Goal: Task Accomplishment & Management: Manage account settings

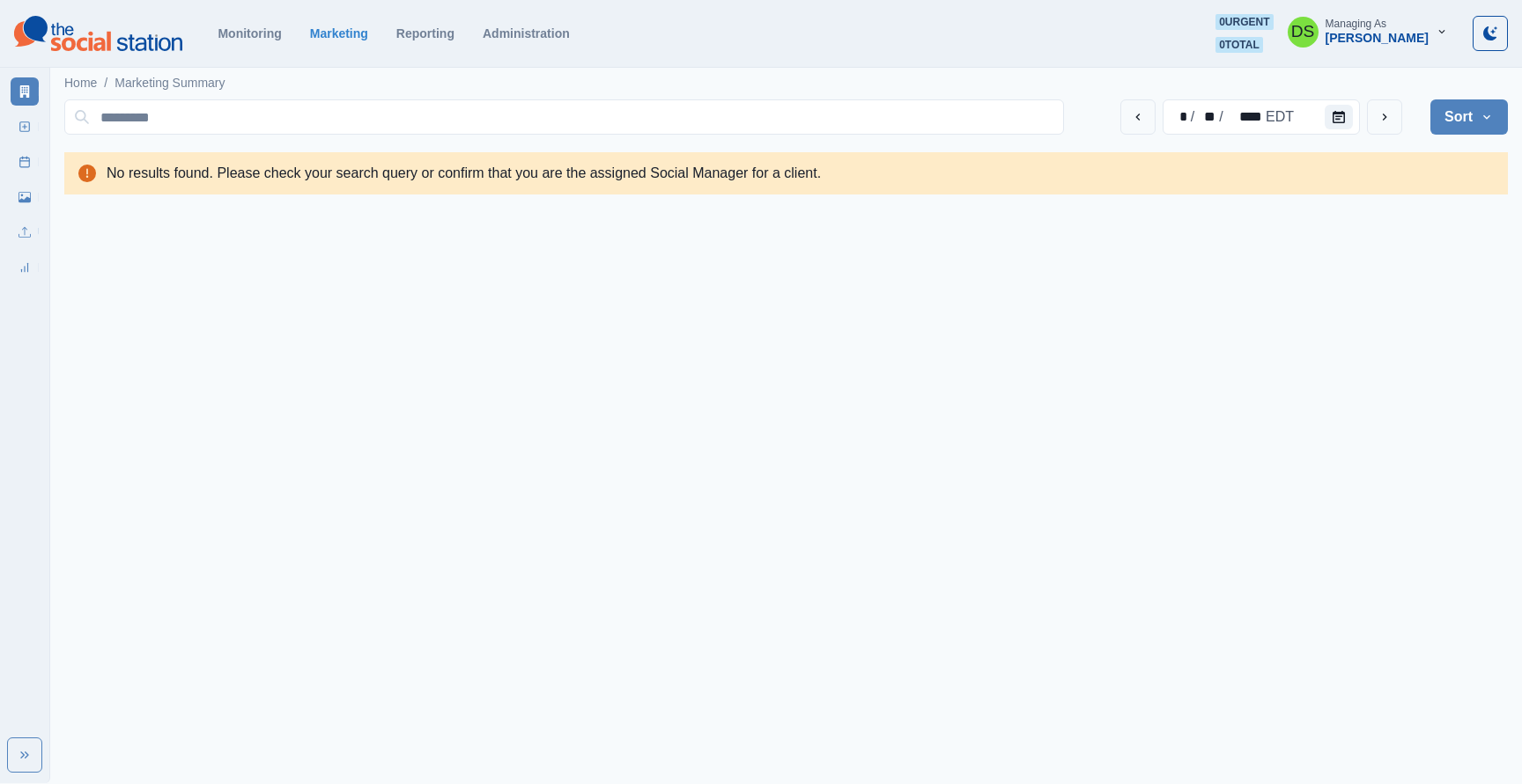
click at [513, 24] on div "Monitoring Marketing Reporting Administration 0 urgent 0 total DS Managing As […" at bounding box center [761, 33] width 1493 height 39
click at [513, 27] on link "Administration" at bounding box center [526, 33] width 87 height 14
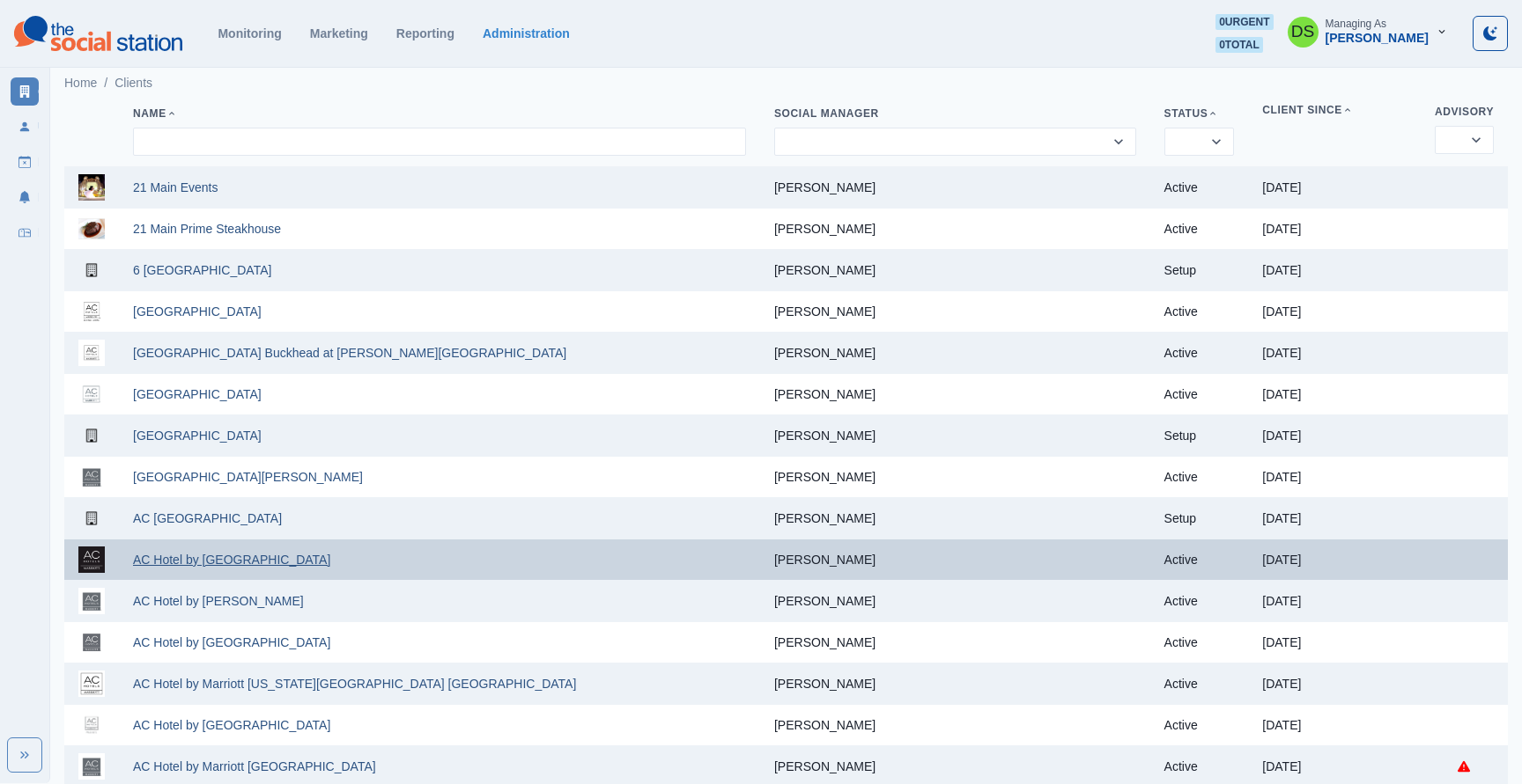
scroll to position [14, 0]
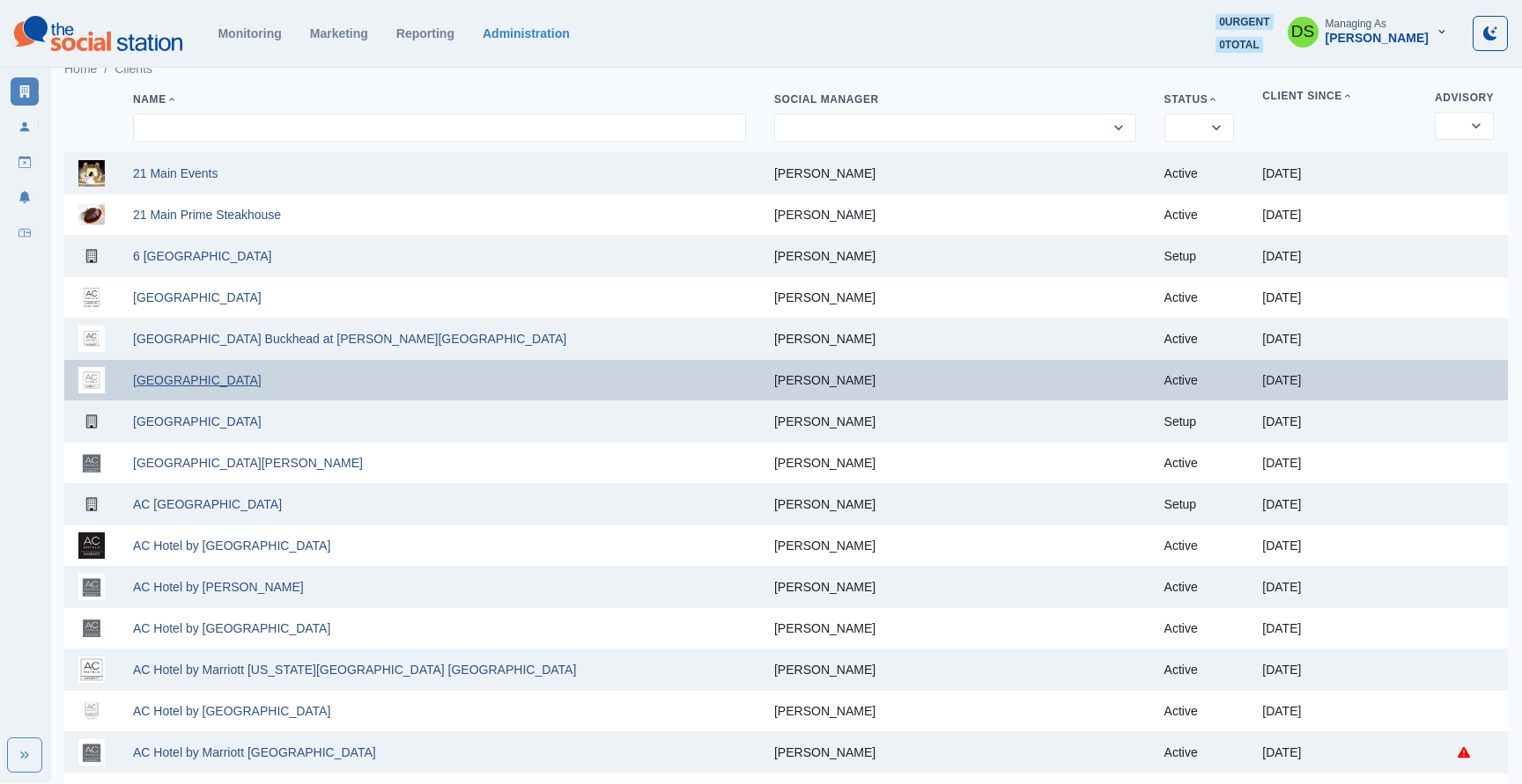
click at [261, 379] on link "AC Hotel Atlanta Downtown" at bounding box center [197, 380] width 129 height 14
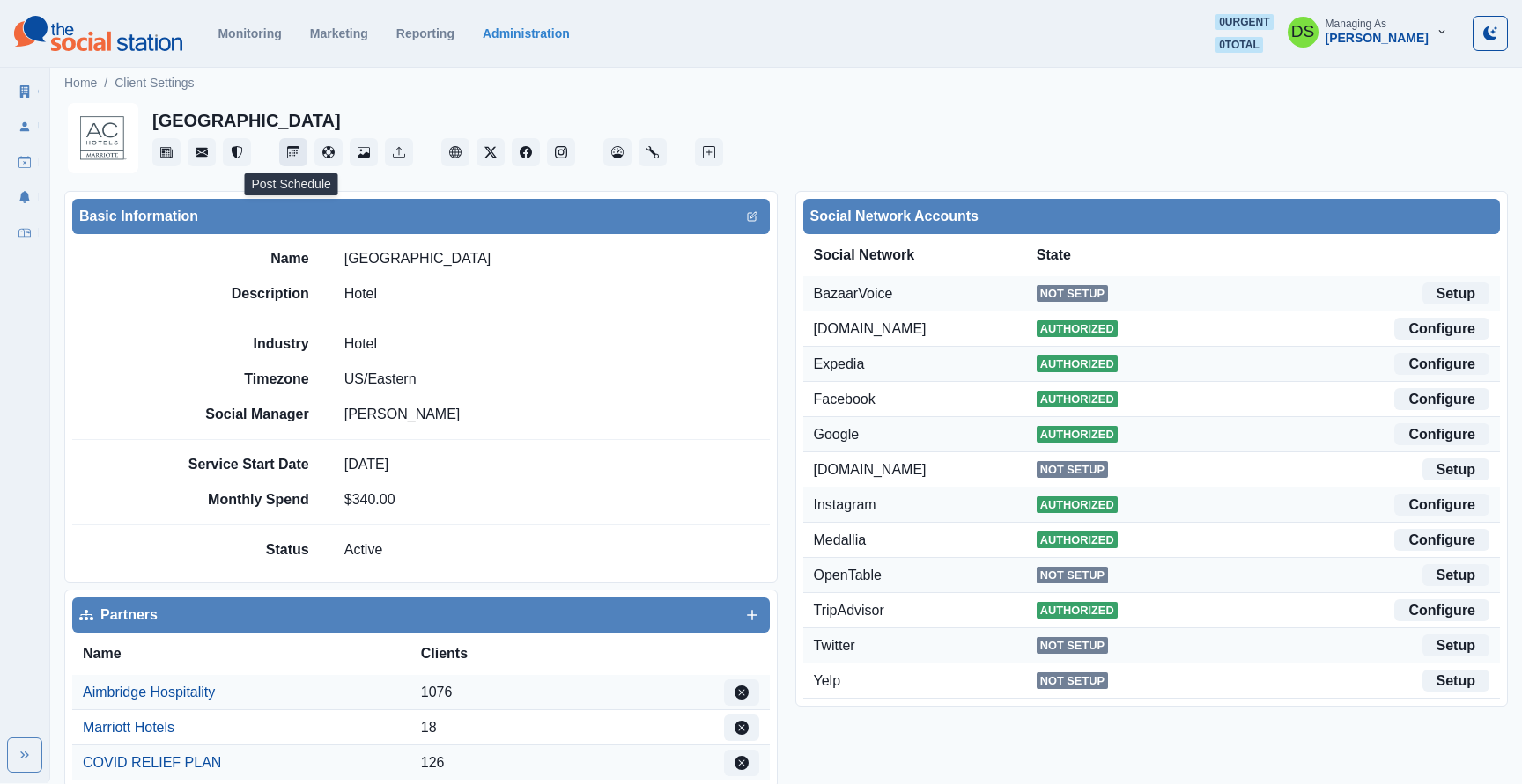
click at [296, 157] on icon "Post Schedule" at bounding box center [293, 152] width 12 height 12
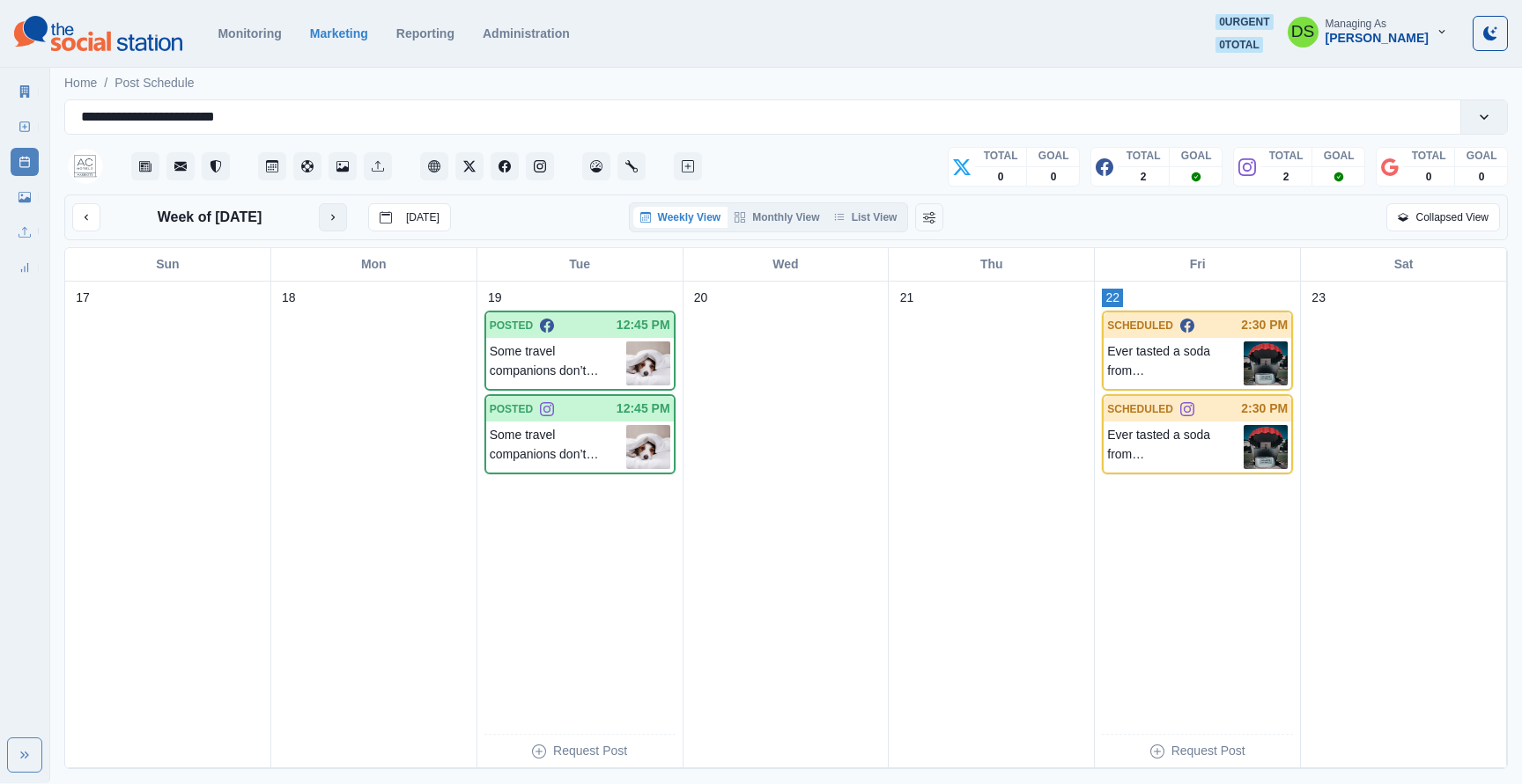
click at [329, 214] on icon "next month" at bounding box center [332, 217] width 12 height 12
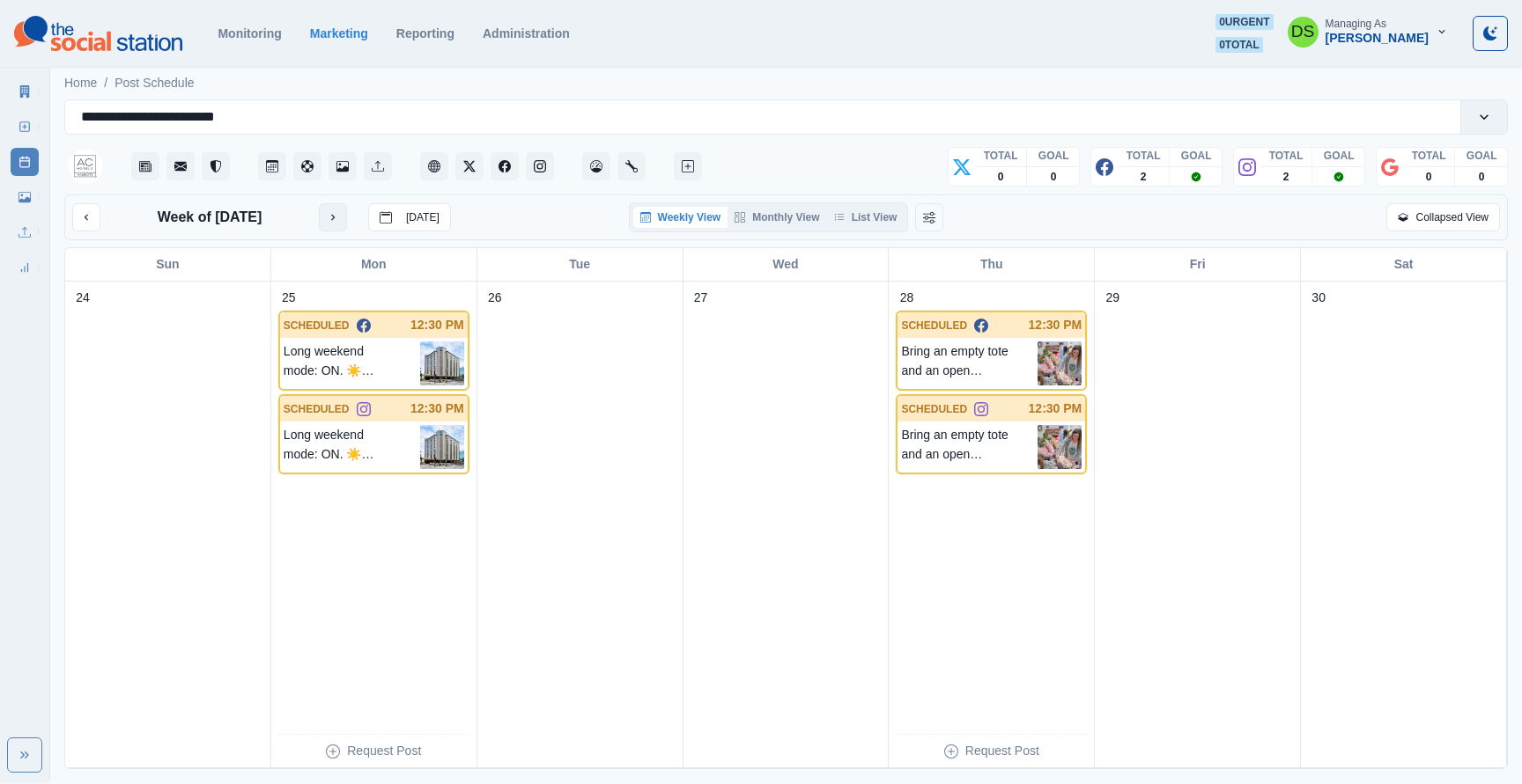
click at [329, 214] on icon "next month" at bounding box center [332, 217] width 12 height 12
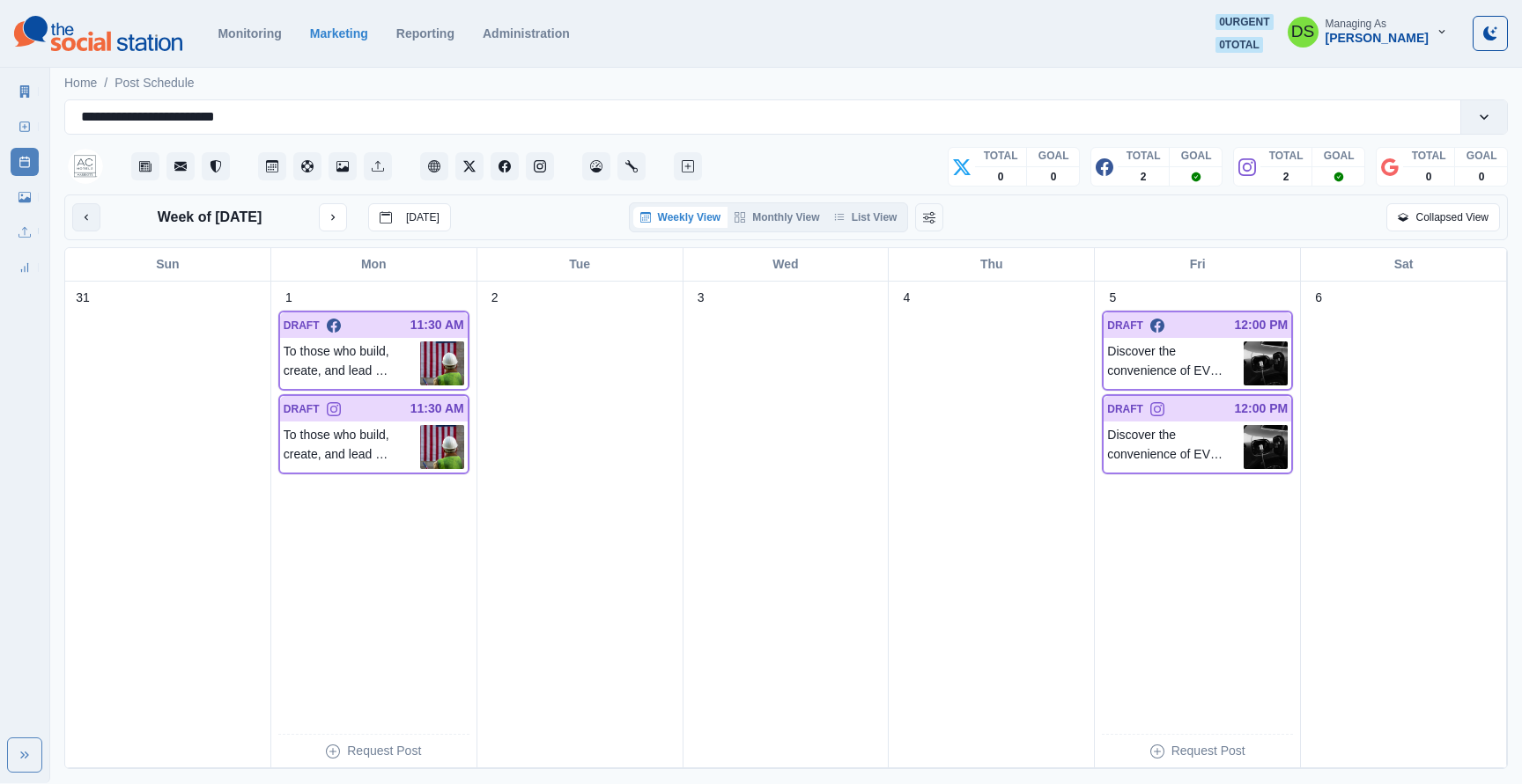
click at [82, 225] on button "previous month" at bounding box center [87, 217] width 29 height 29
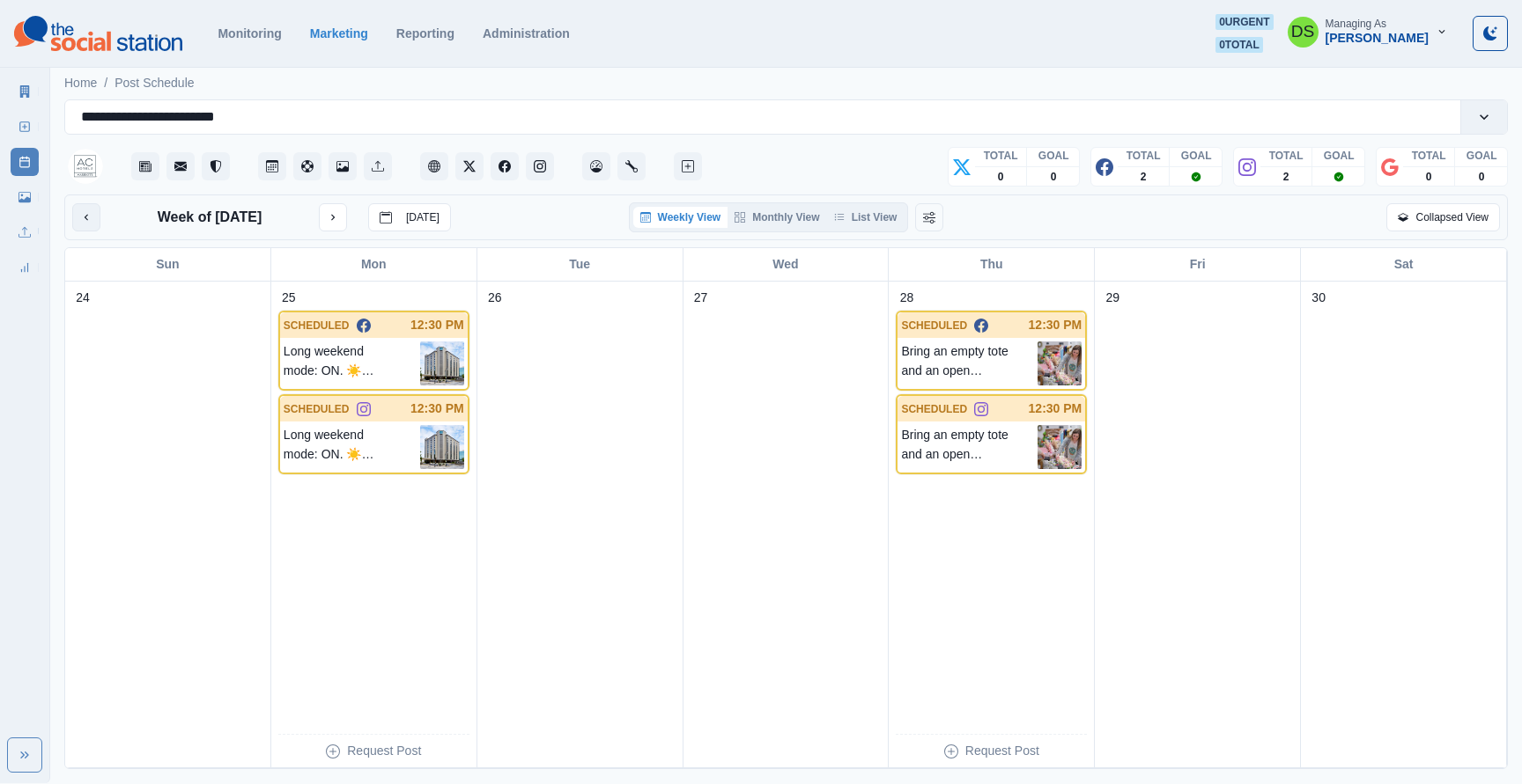
click at [82, 225] on button "previous month" at bounding box center [87, 217] width 29 height 29
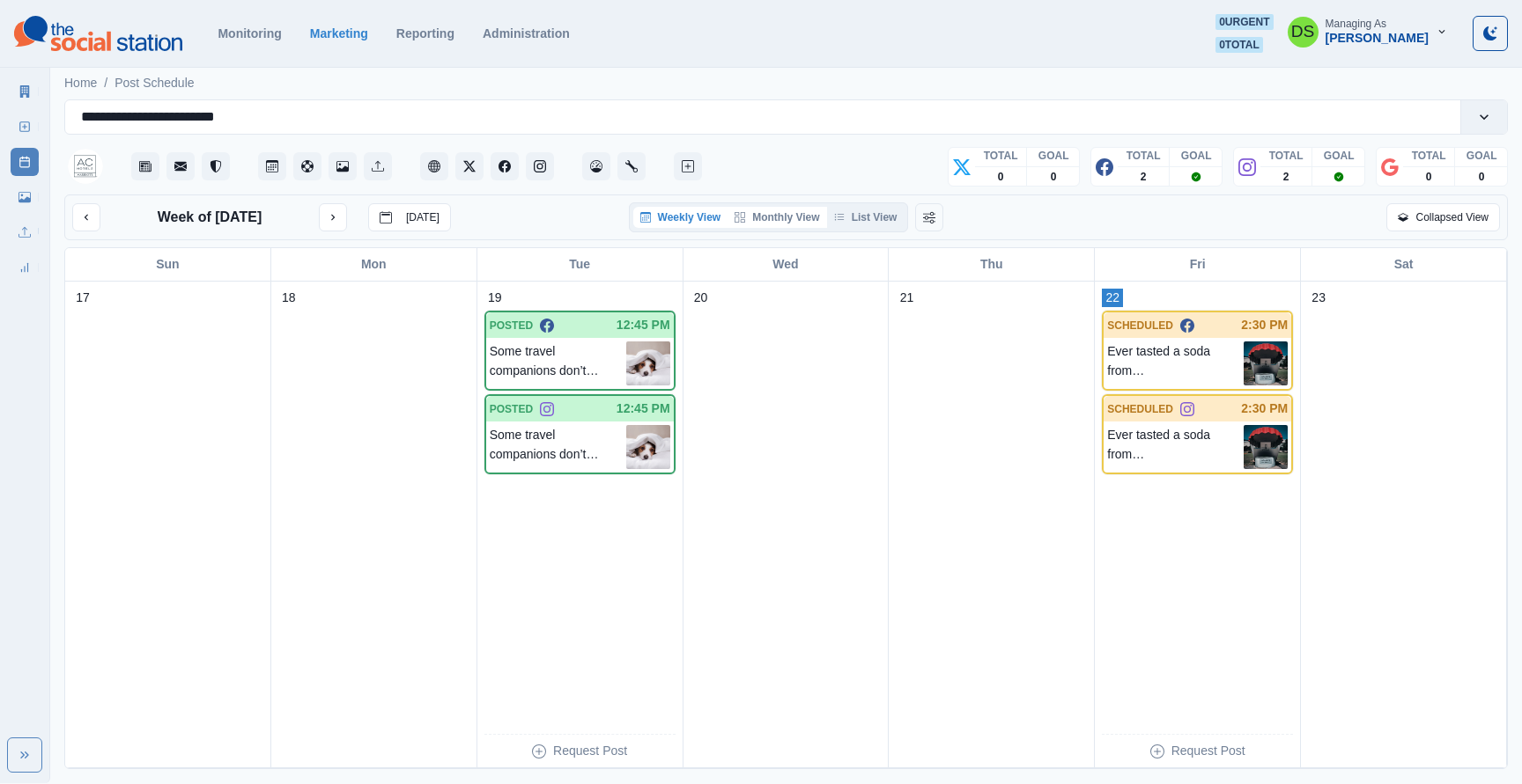
click at [786, 222] on button "Monthly View" at bounding box center [776, 217] width 98 height 21
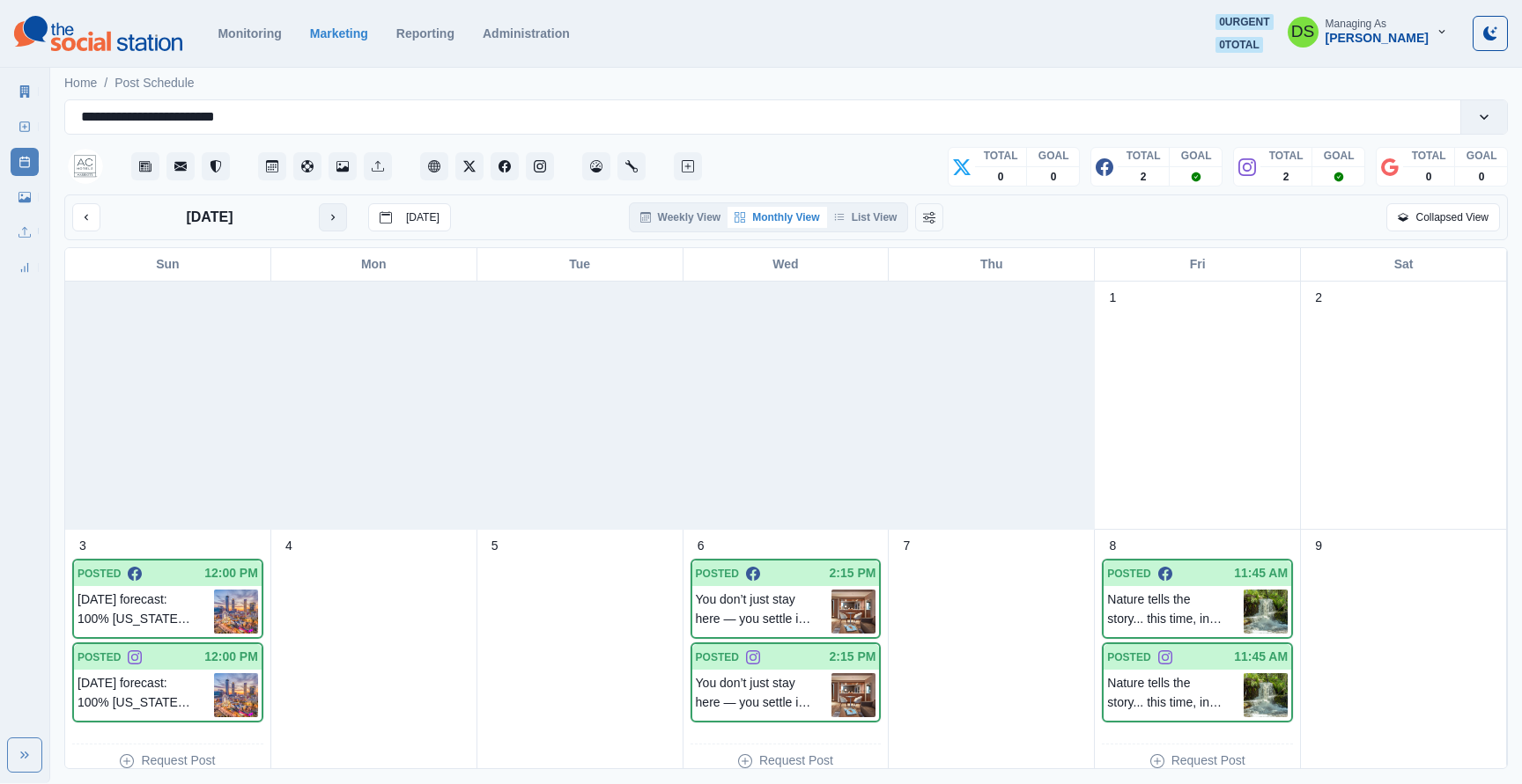
click at [325, 219] on button "next month" at bounding box center [333, 217] width 29 height 29
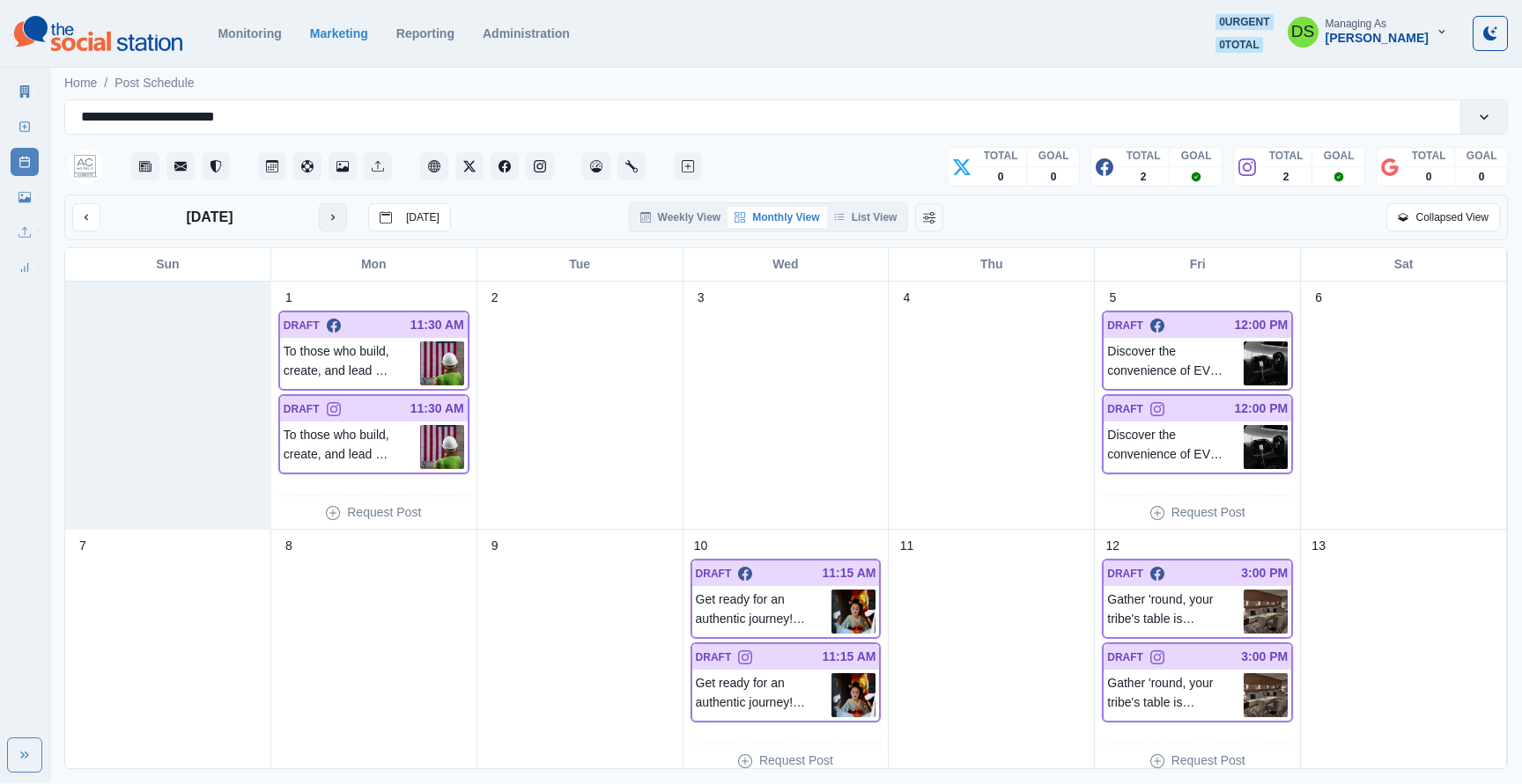
click at [334, 217] on icon "next month" at bounding box center [333, 217] width 4 height 6
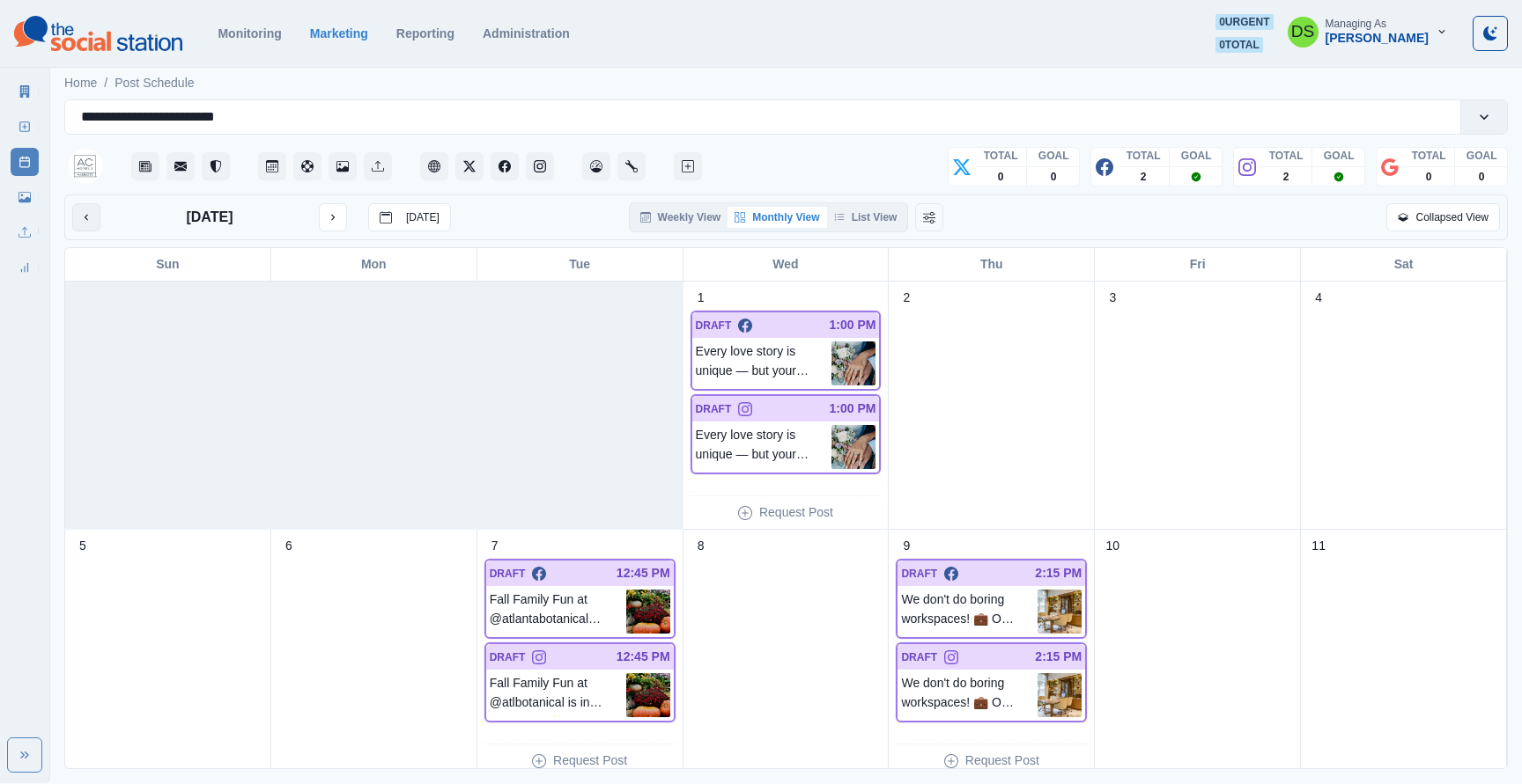
click at [81, 221] on icon "previous month" at bounding box center [86, 217] width 12 height 12
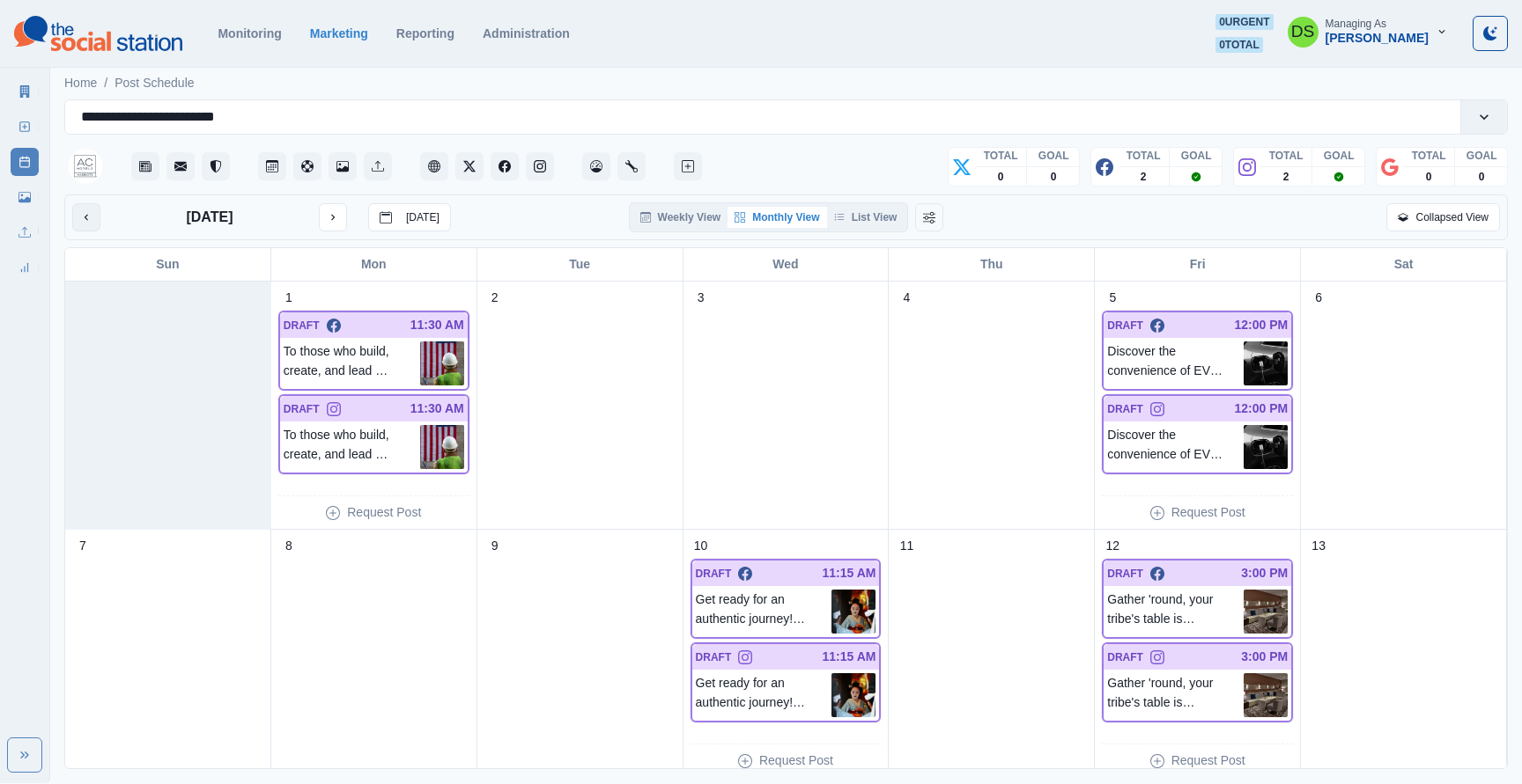
click at [82, 221] on icon "previous month" at bounding box center [86, 217] width 12 height 12
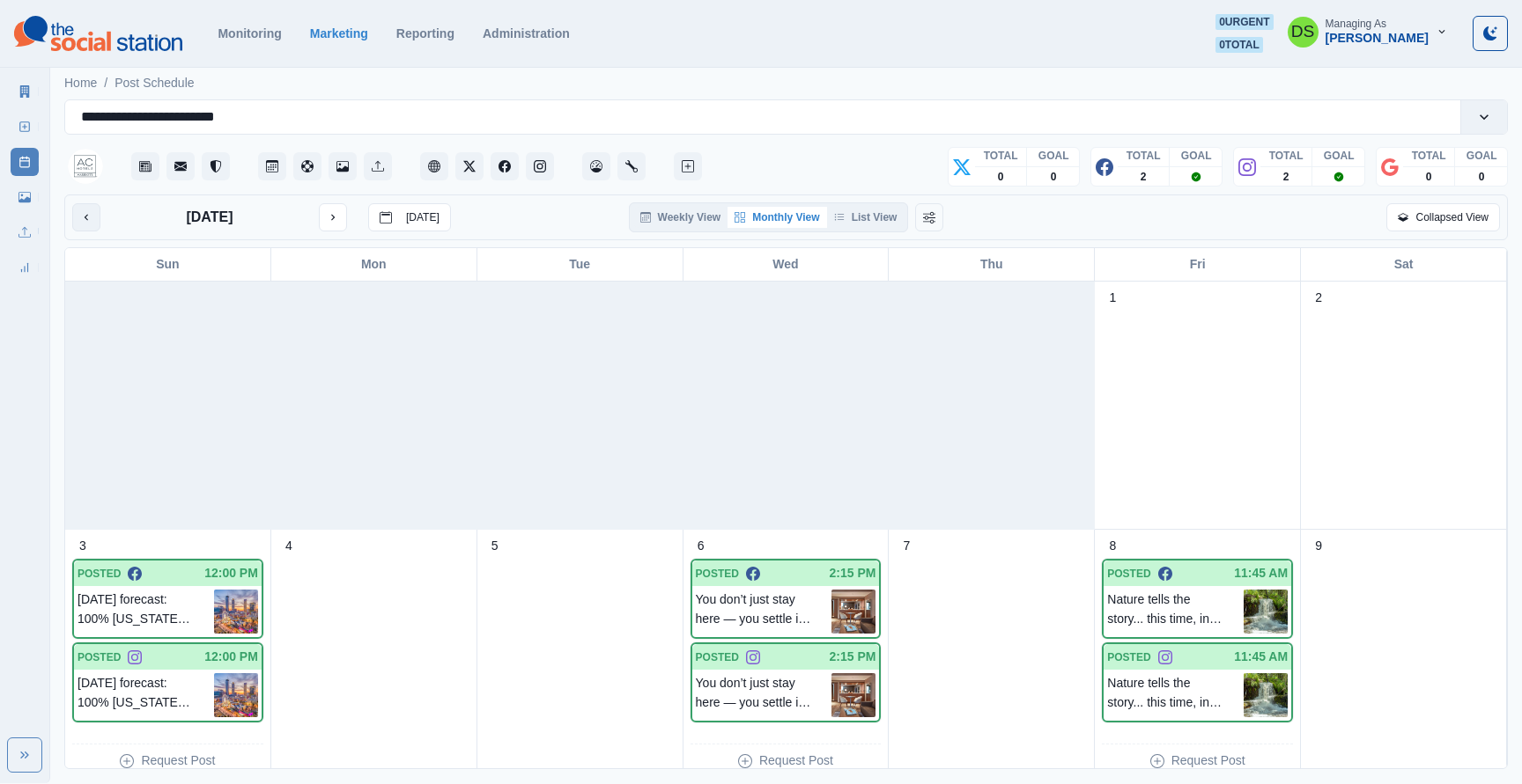
click at [82, 221] on icon "previous month" at bounding box center [86, 217] width 12 height 12
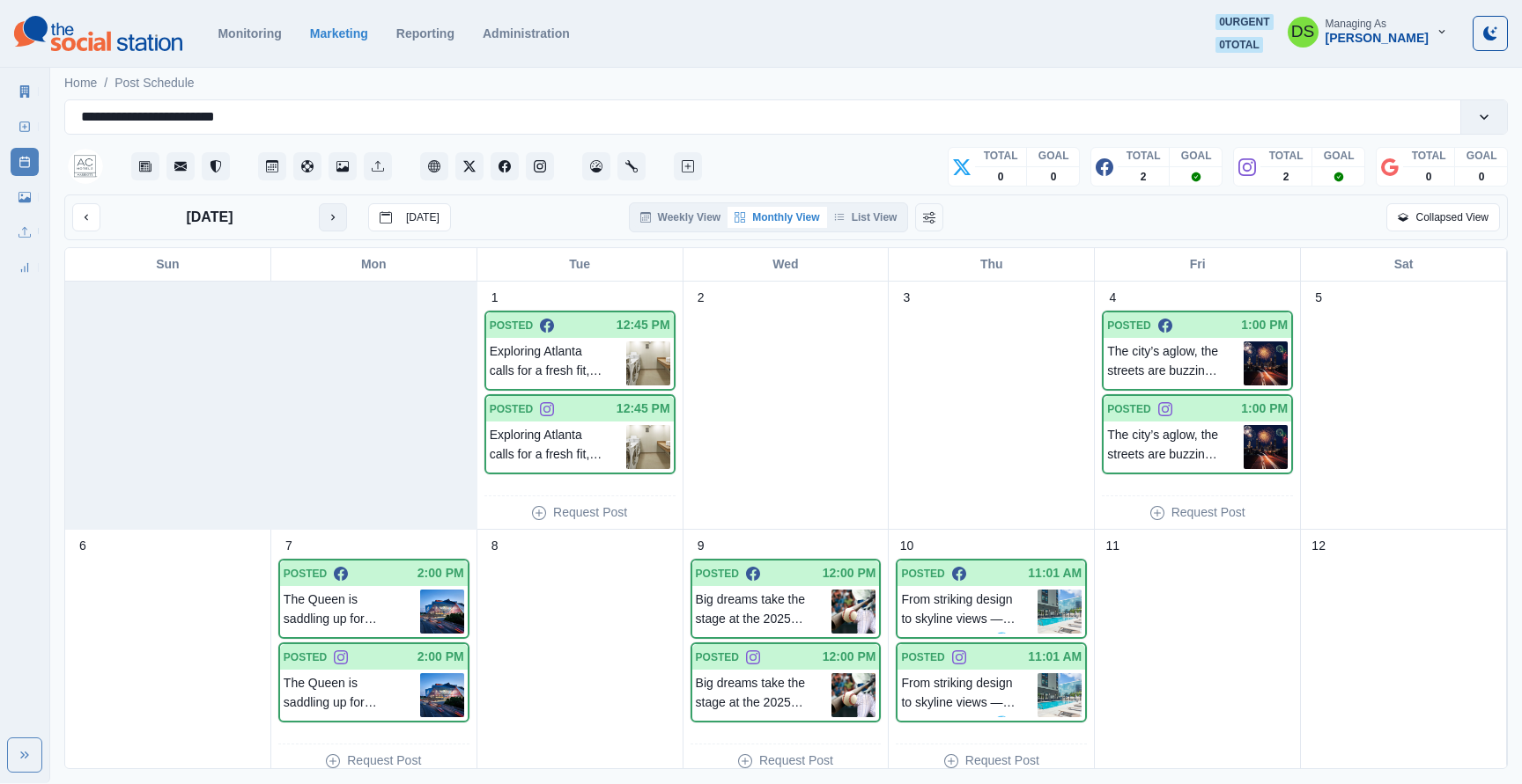
click at [331, 221] on icon "next month" at bounding box center [332, 217] width 12 height 12
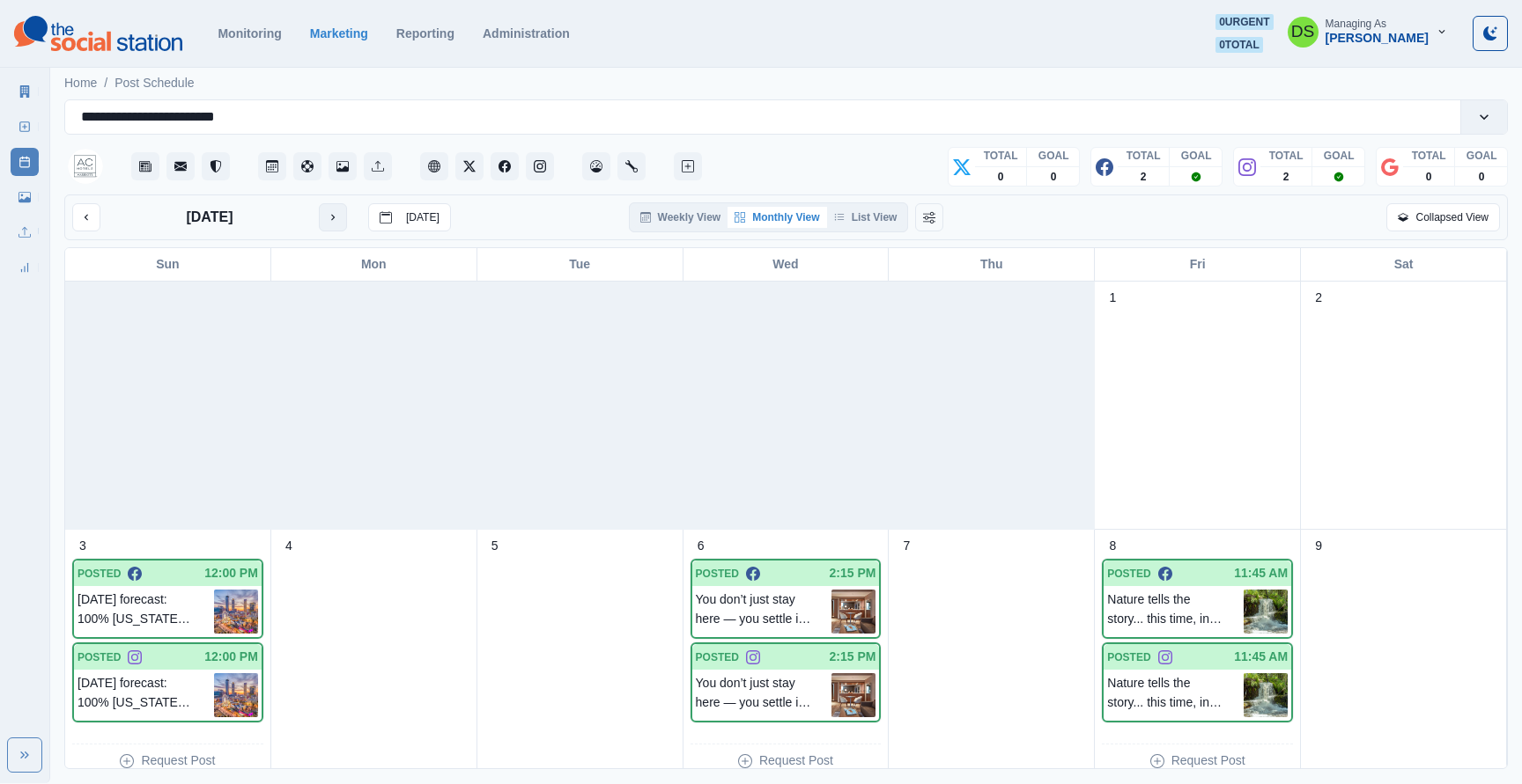
click at [331, 220] on icon "next month" at bounding box center [332, 217] width 12 height 12
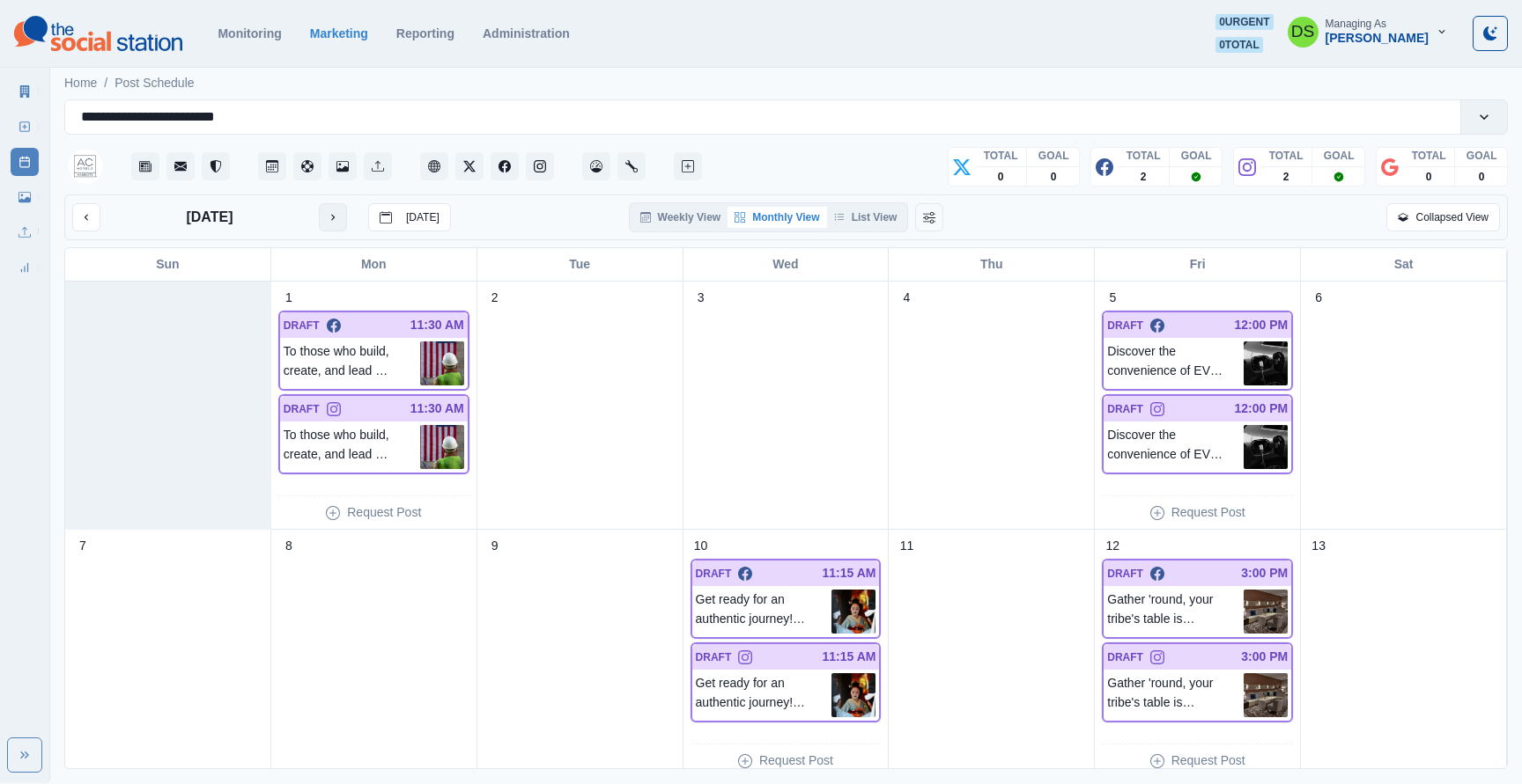
click at [340, 220] on button "next month" at bounding box center [333, 217] width 29 height 29
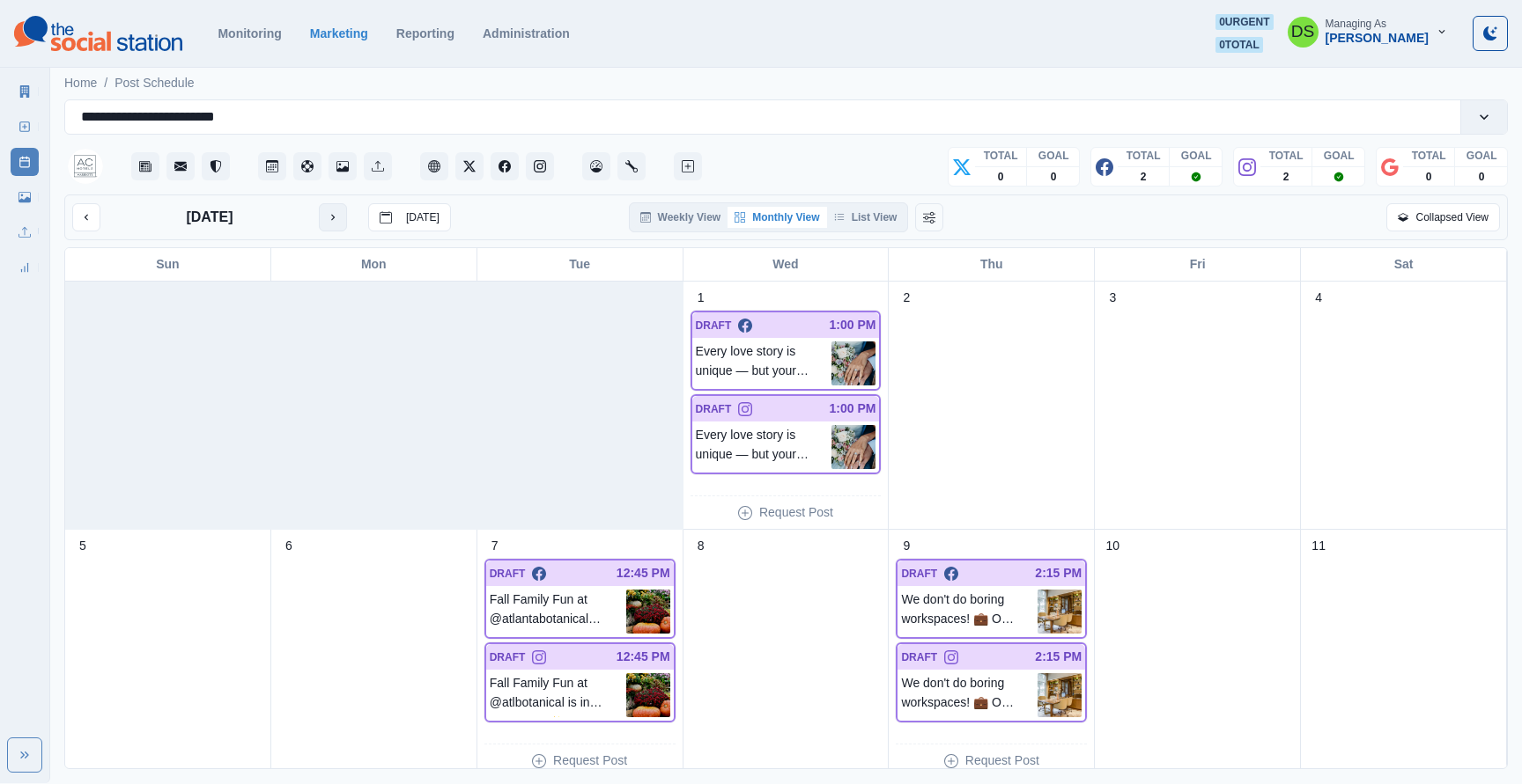
click at [323, 206] on button "next month" at bounding box center [333, 217] width 29 height 29
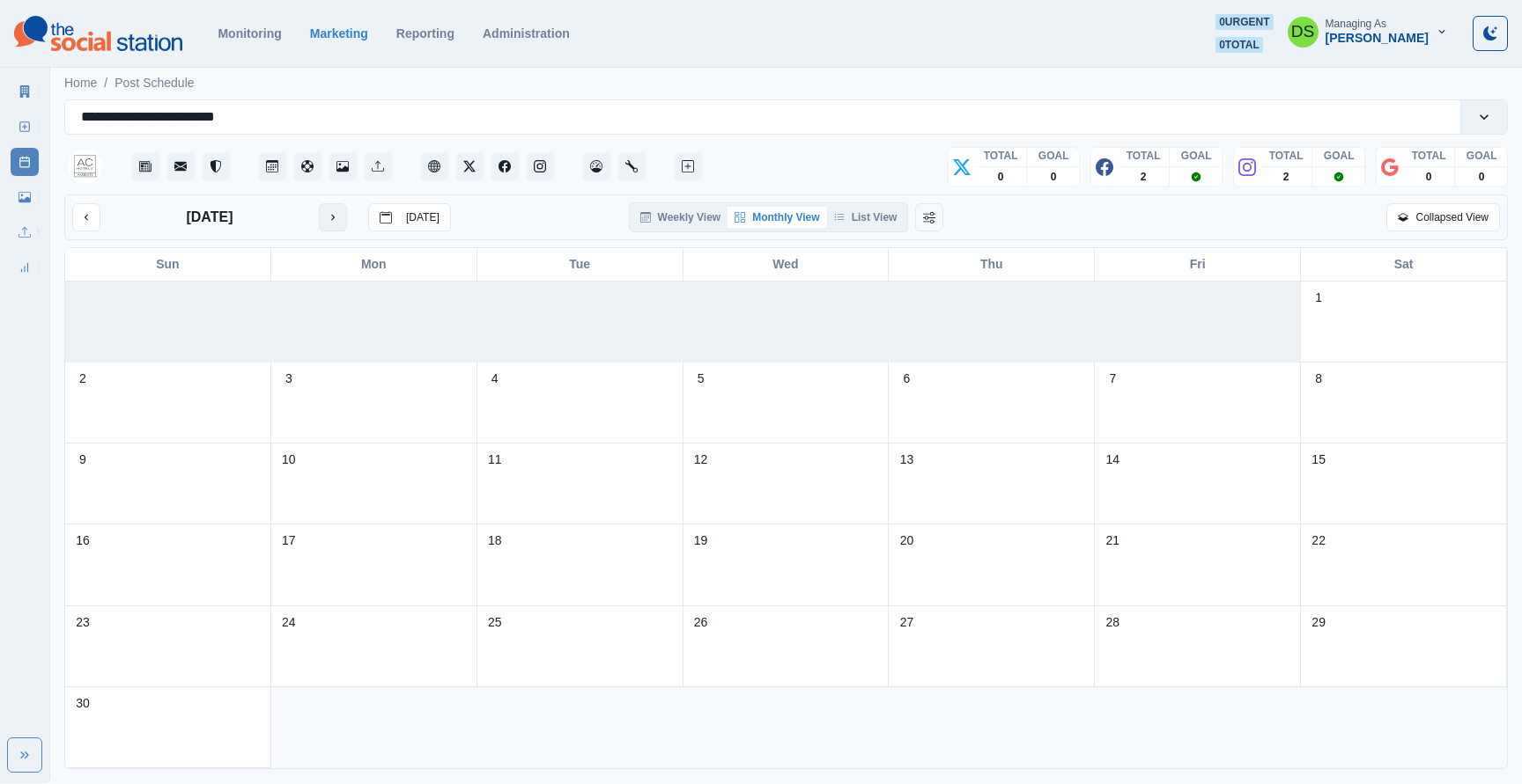
click at [329, 214] on icon "next month" at bounding box center [332, 217] width 12 height 12
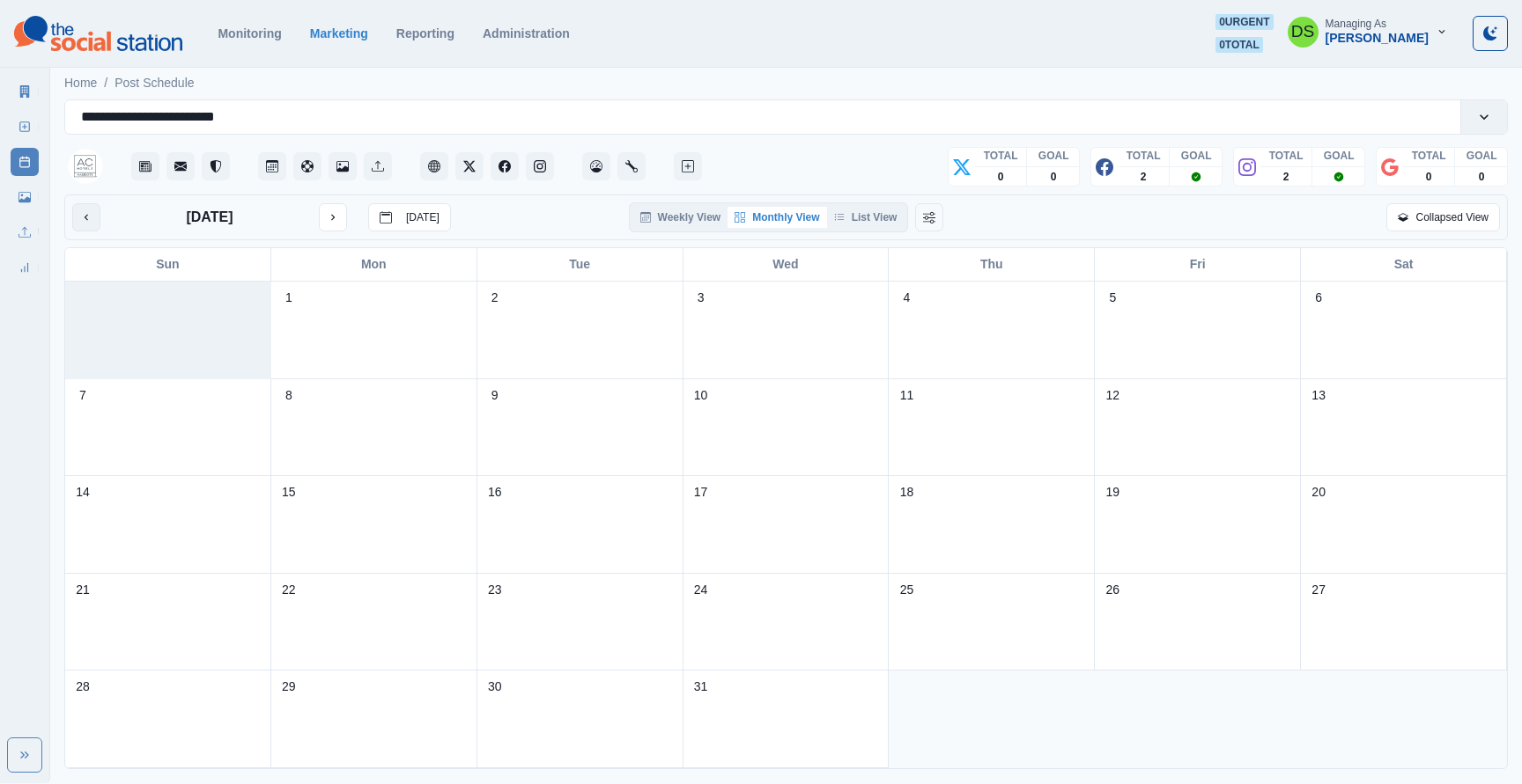
click at [82, 211] on icon "previous month" at bounding box center [86, 217] width 12 height 12
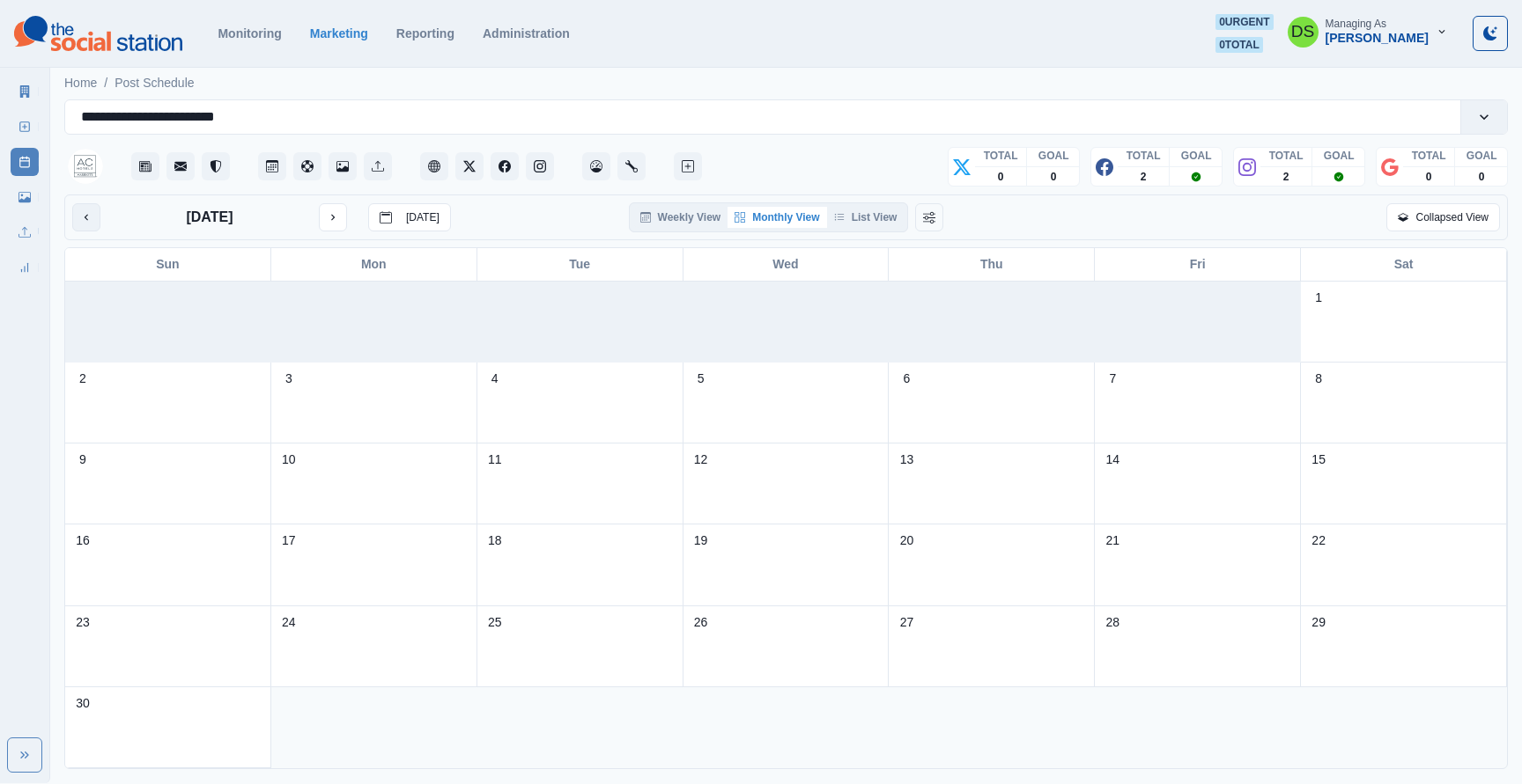
click at [83, 211] on icon "previous month" at bounding box center [86, 217] width 12 height 12
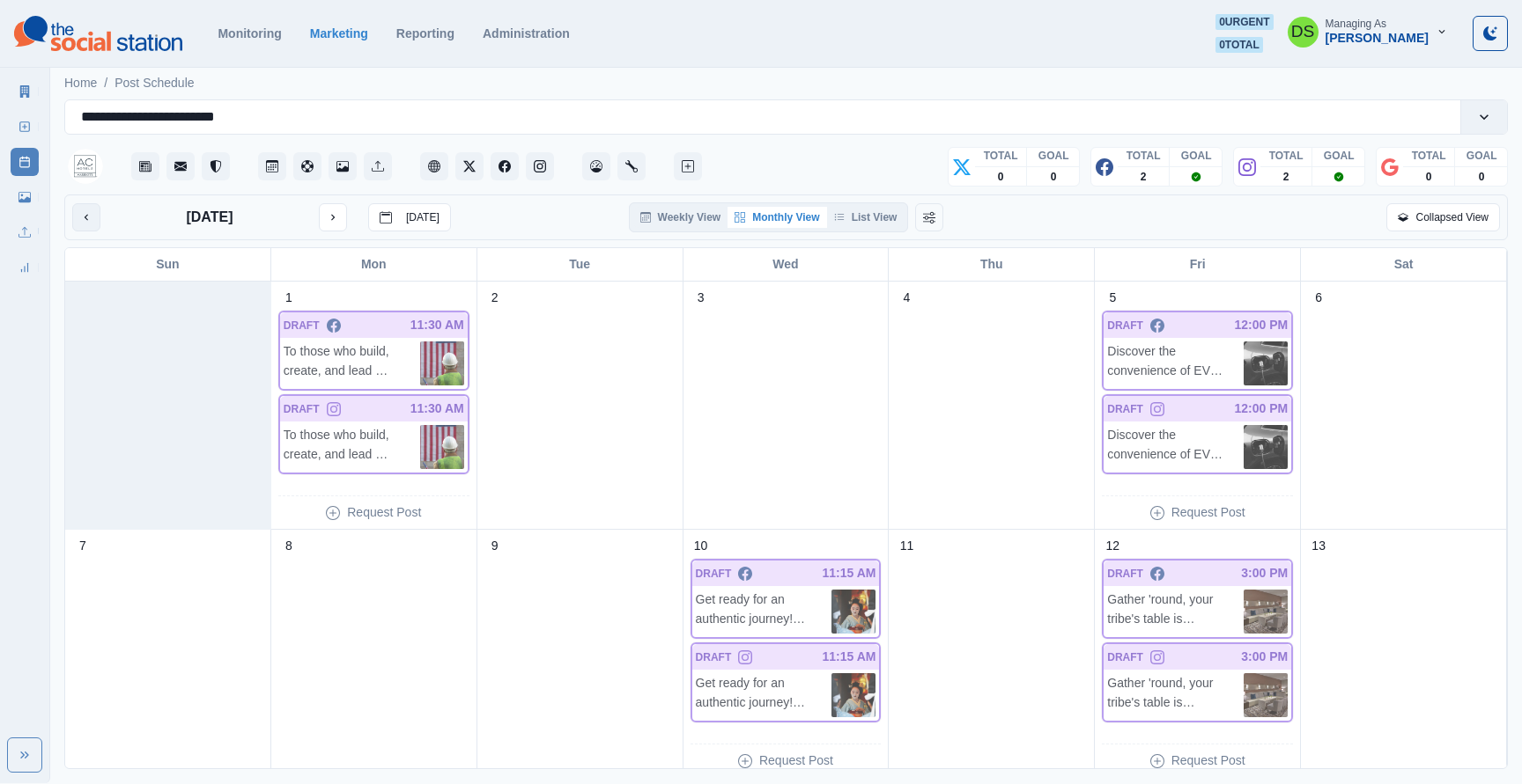
click at [83, 211] on icon "previous month" at bounding box center [86, 217] width 12 height 12
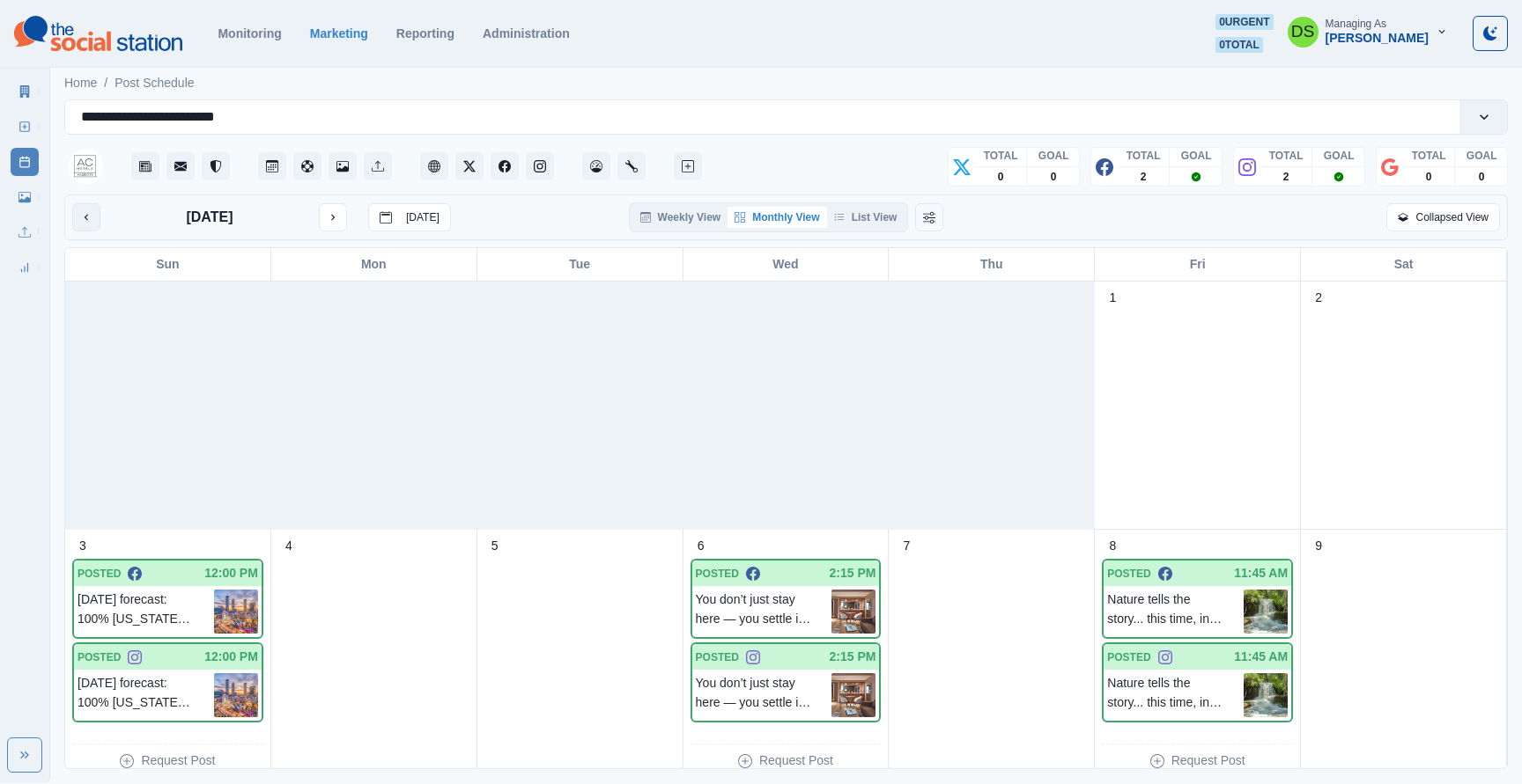
click at [83, 211] on icon "previous month" at bounding box center [86, 217] width 12 height 12
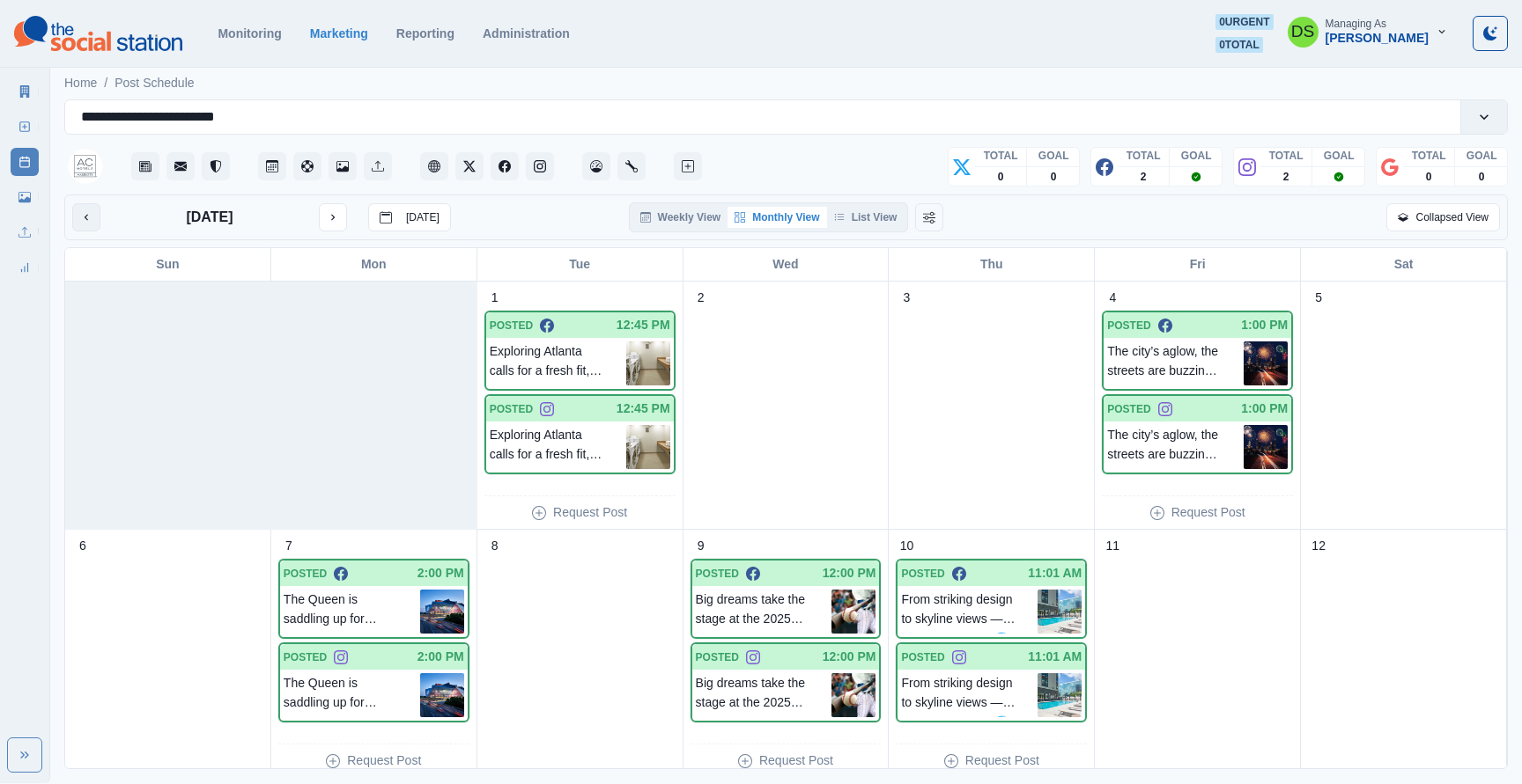
click at [83, 211] on icon "previous month" at bounding box center [86, 217] width 12 height 12
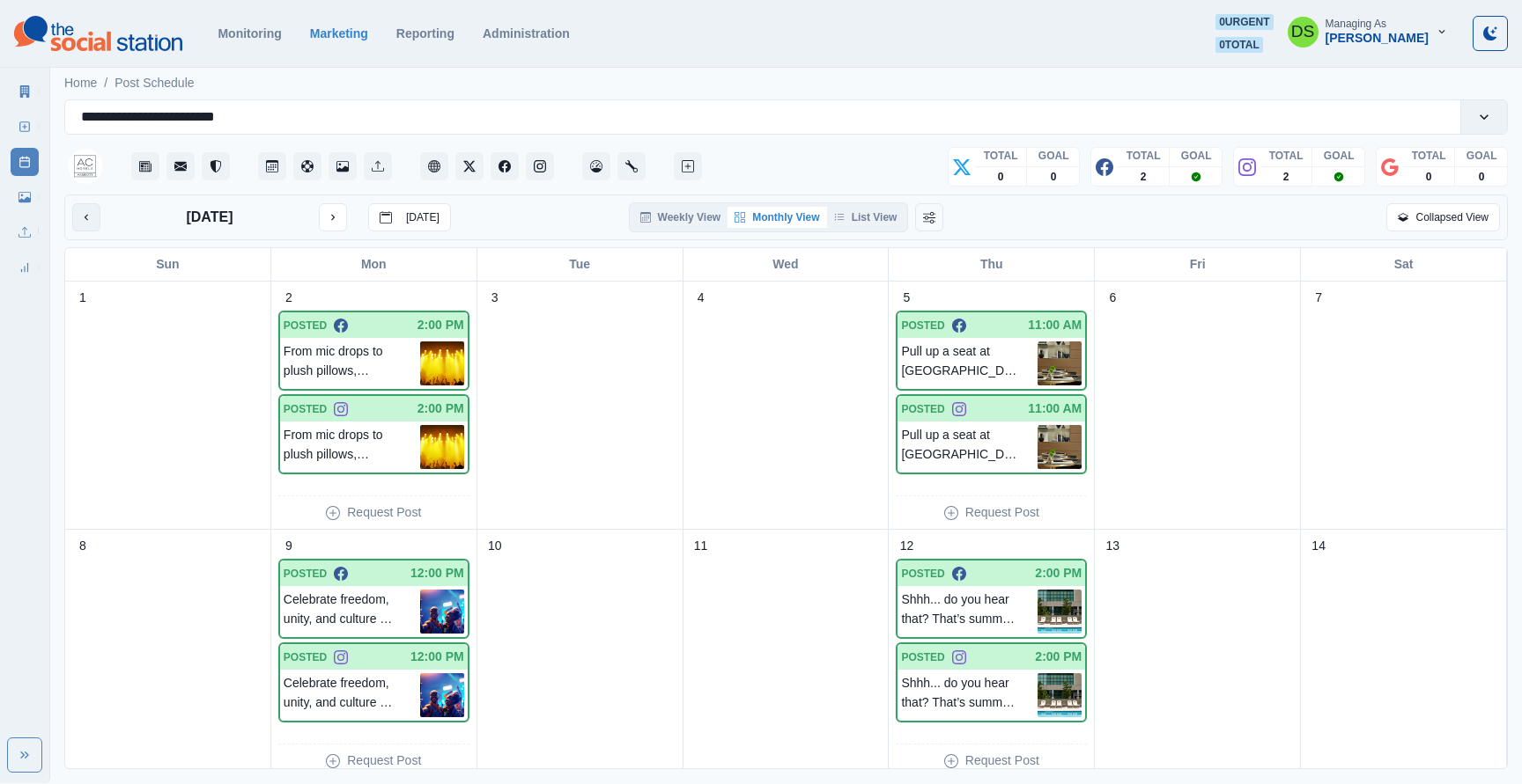
click at [83, 211] on icon "previous month" at bounding box center [86, 217] width 12 height 12
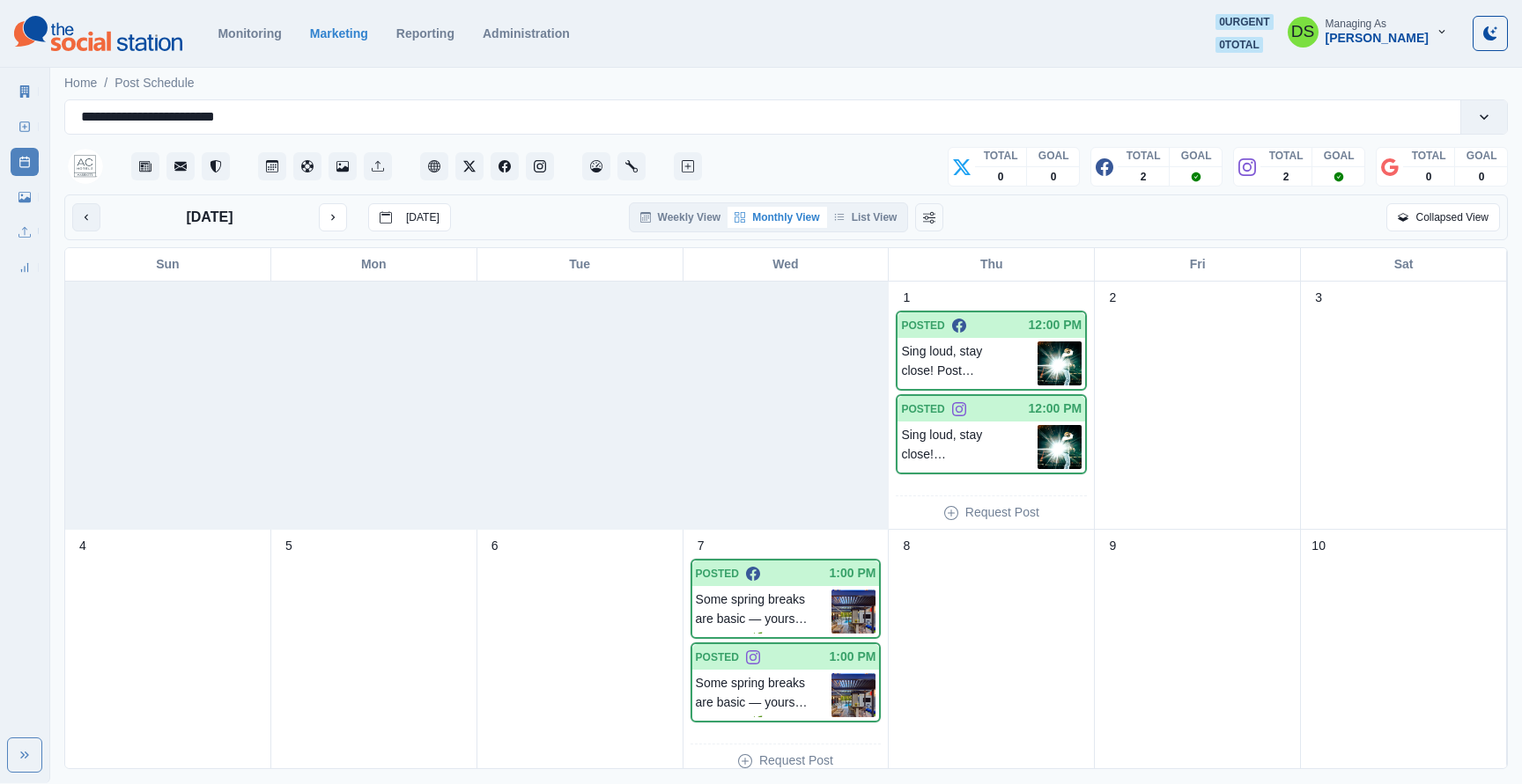
click at [83, 211] on icon "previous month" at bounding box center [86, 217] width 12 height 12
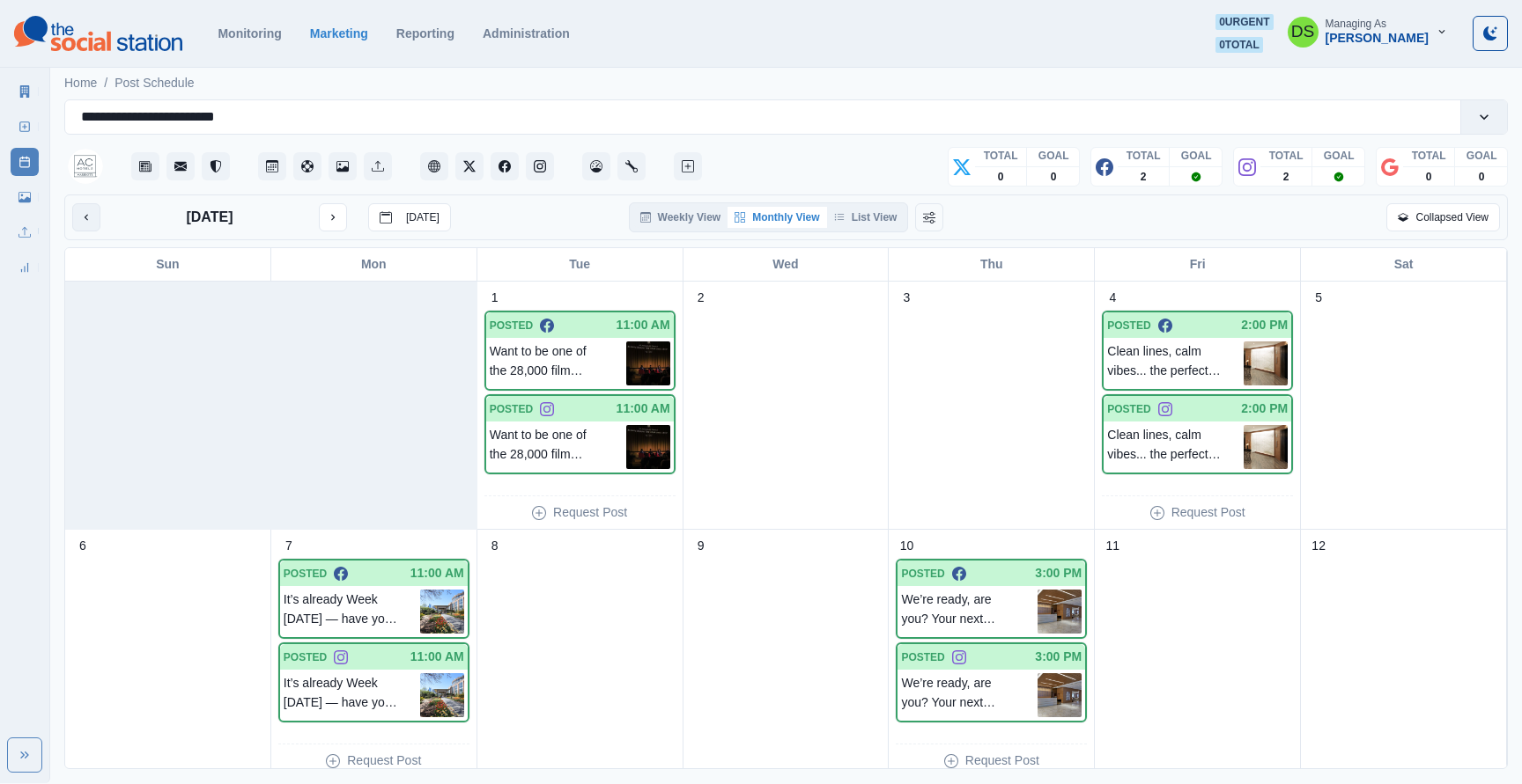
click at [83, 211] on icon "previous month" at bounding box center [86, 217] width 12 height 12
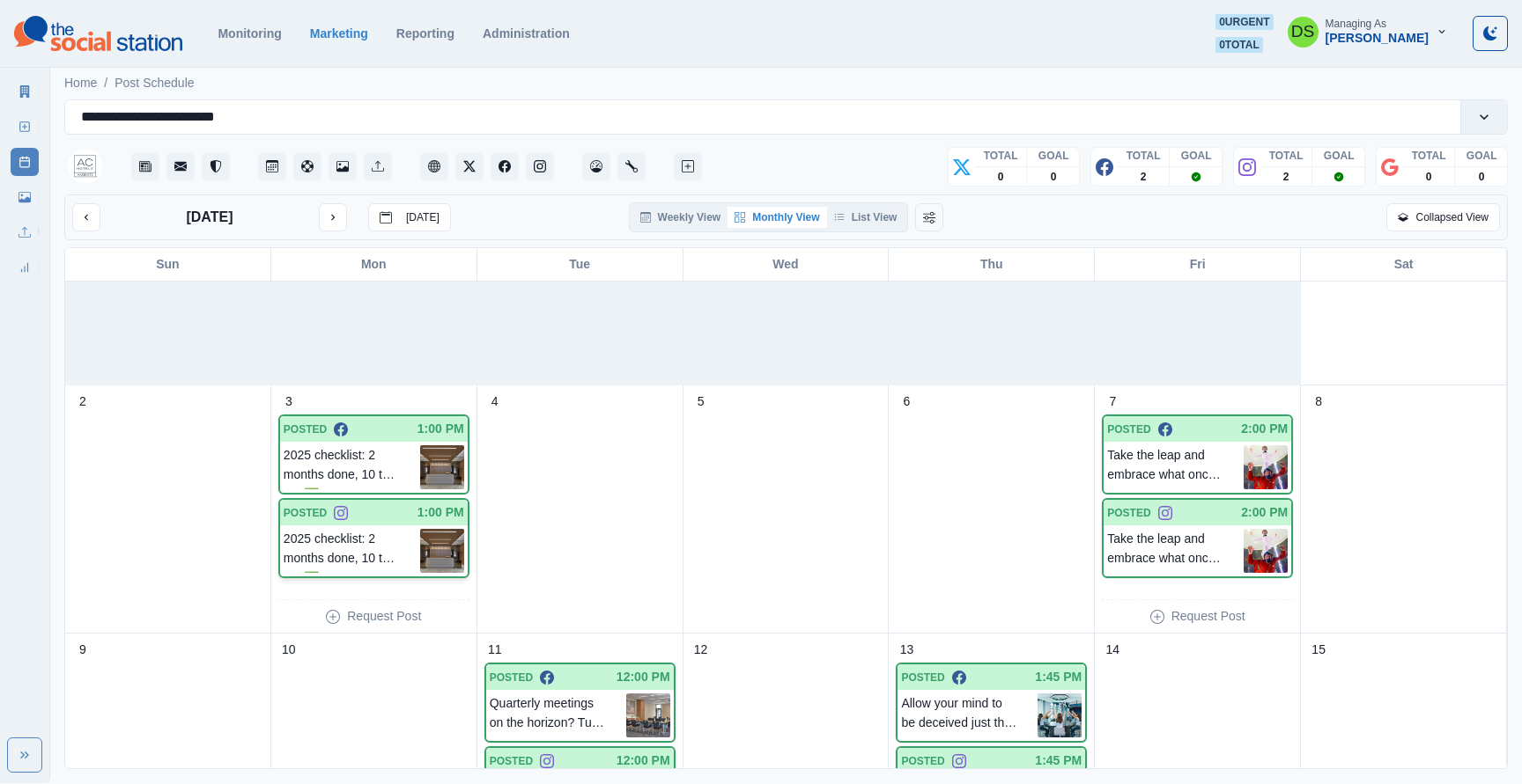
scroll to position [146, 0]
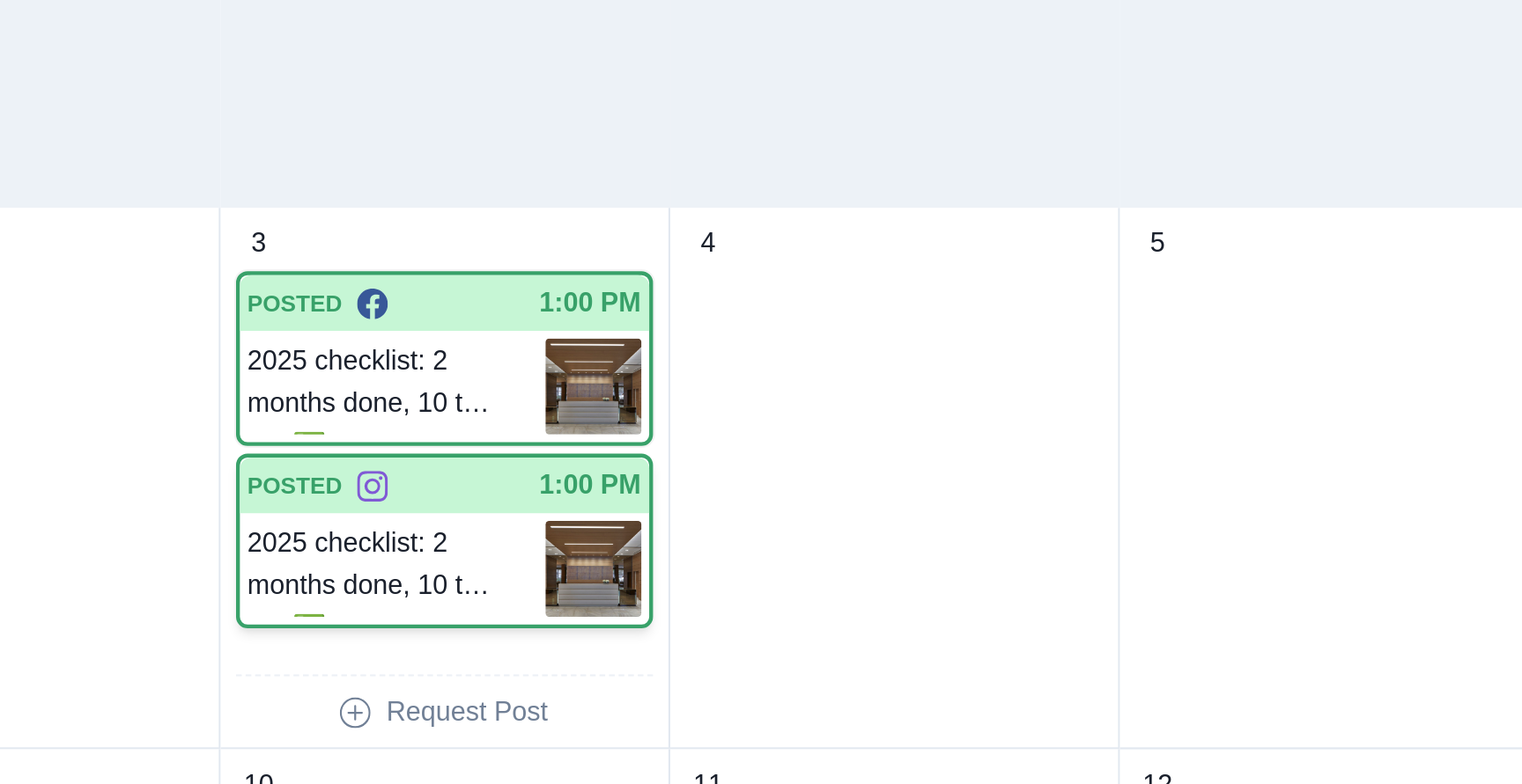
click at [328, 547] on p "2025 checklist: 2 months done, 10 to go! ✅ Hello, March guests! We're prepped, …" at bounding box center [351, 549] width 136 height 44
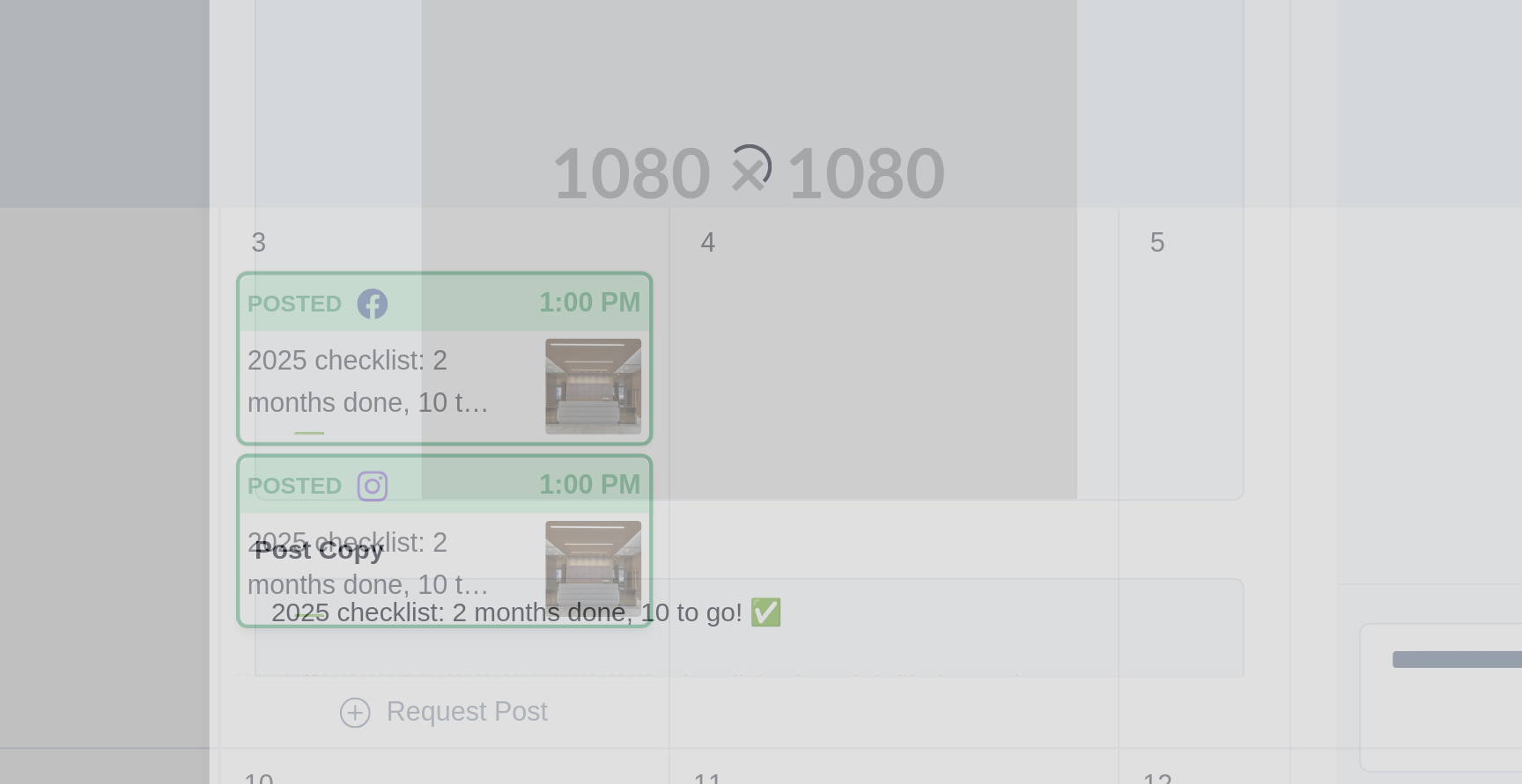
scroll to position [0, 0]
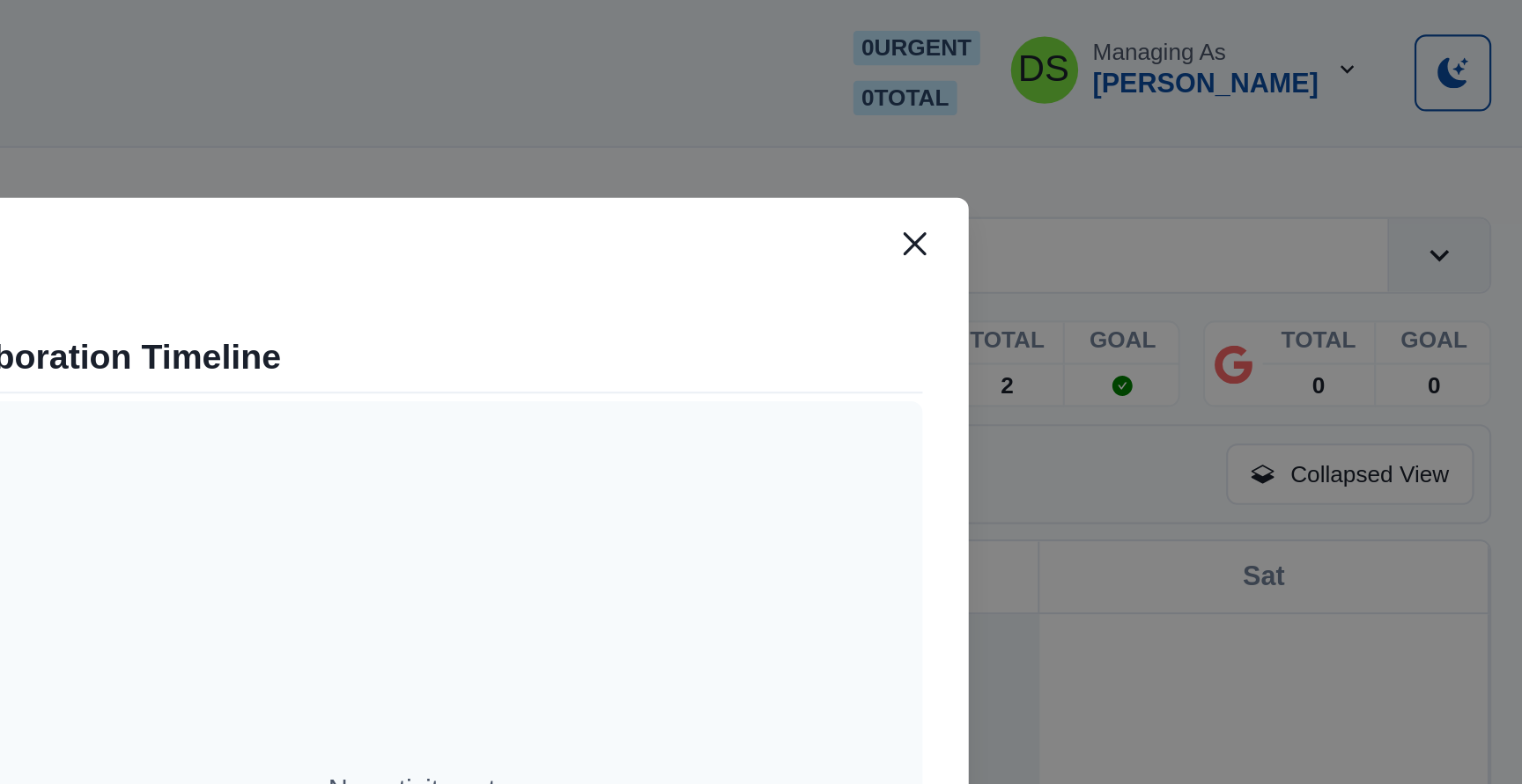
click at [1241, 95] on header "Post Details" at bounding box center [761, 117] width 1014 height 54
click at [1240, 100] on button "Close" at bounding box center [1243, 112] width 29 height 29
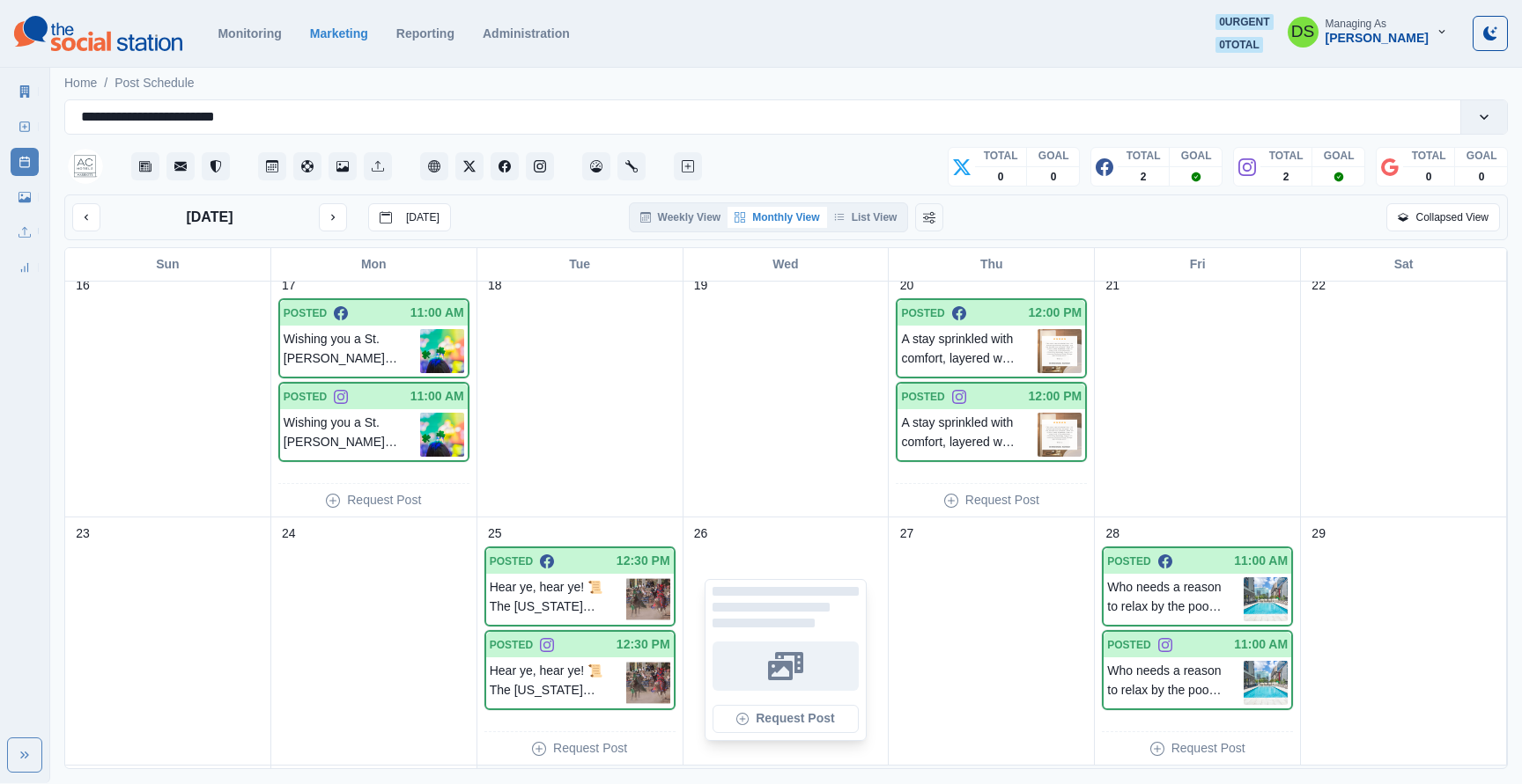
scroll to position [214, 0]
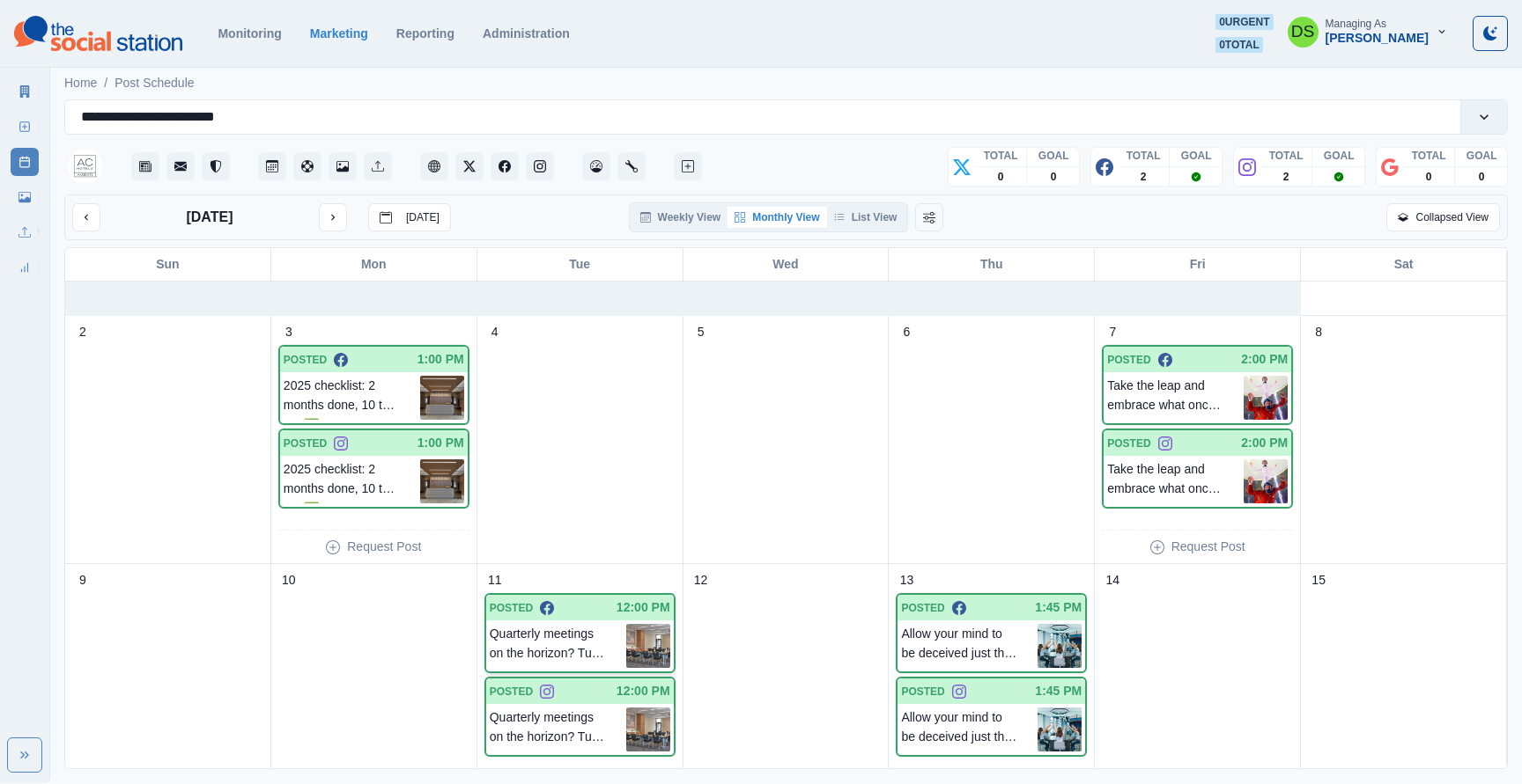
click at [566, 622] on div "Quarterly meetings on the horizon? Turn quarterly goals into quarterly wins! 💼✨…" at bounding box center [579, 647] width 188 height 52
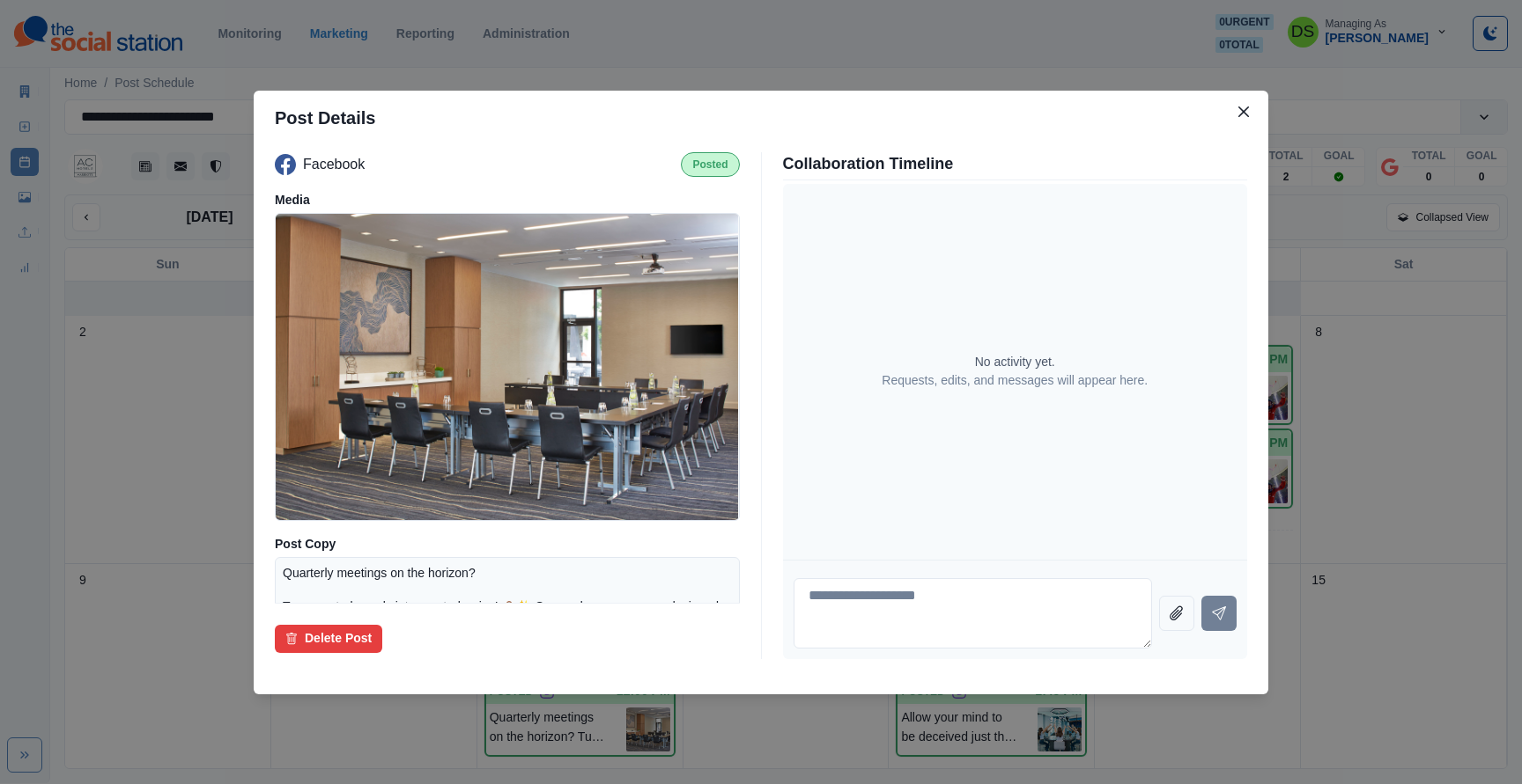
click at [151, 507] on div "Post Details Facebook Posted Media Post Copy Quarterly meetings on the horizon?…" at bounding box center [761, 392] width 1522 height 784
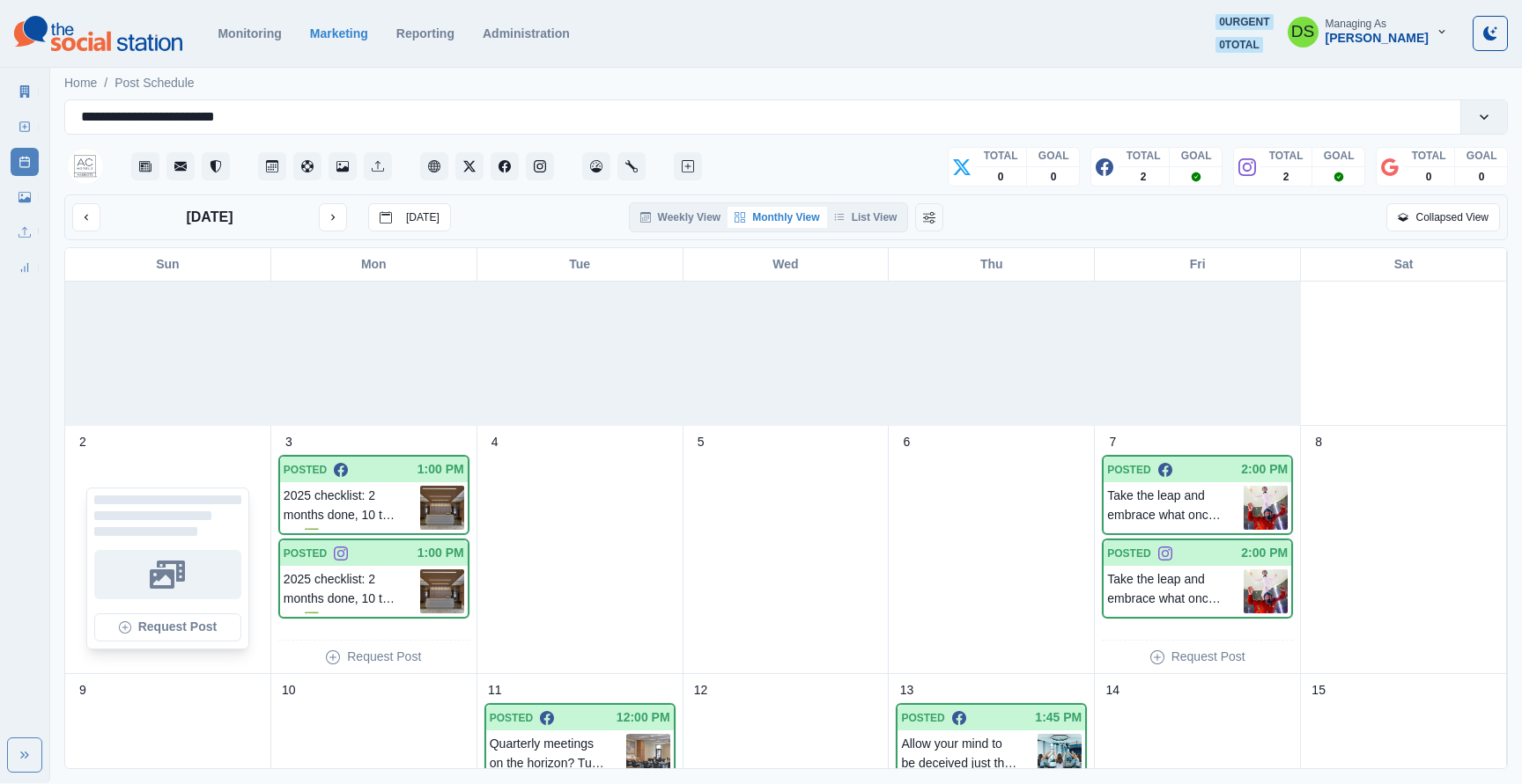
scroll to position [84, 0]
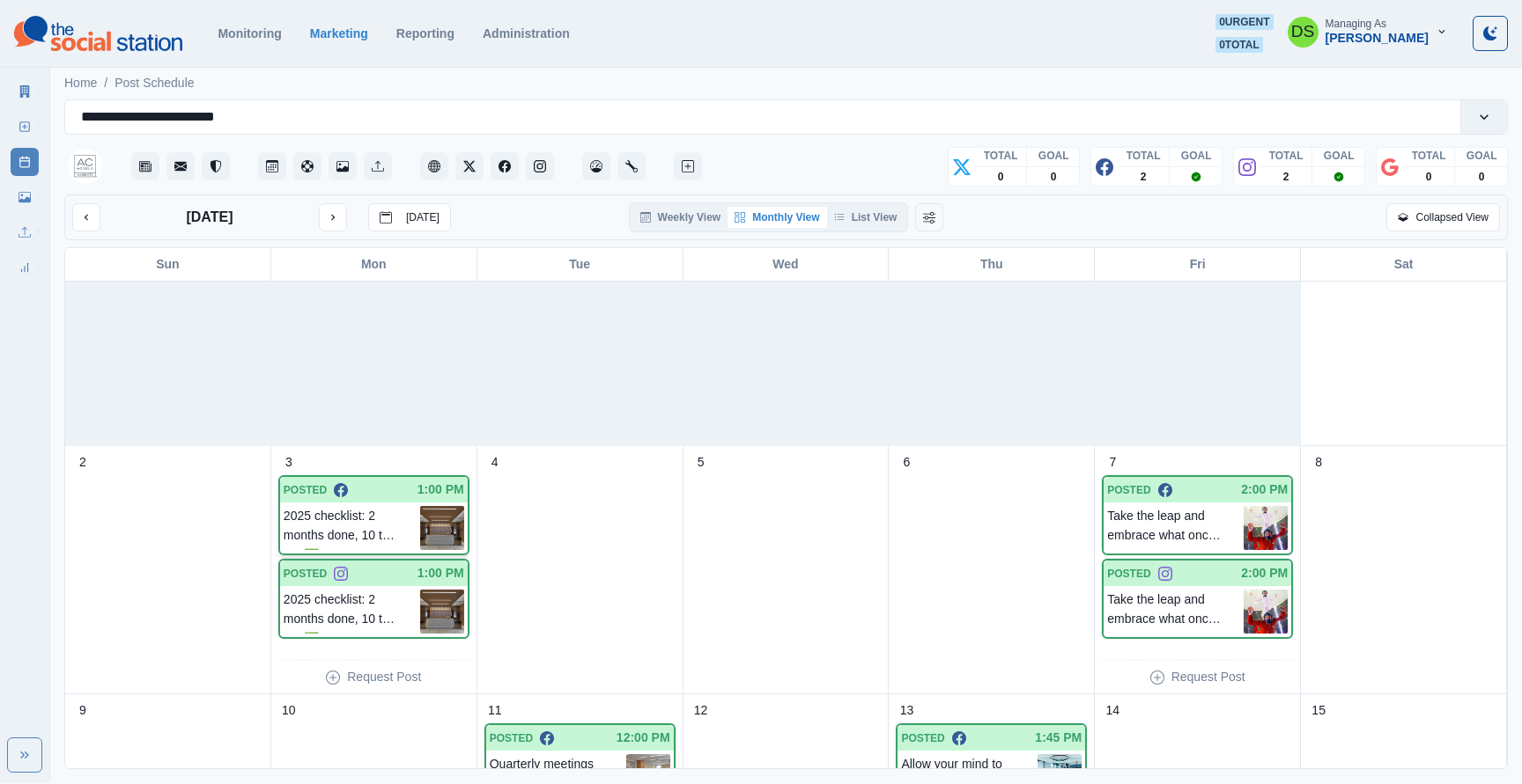
click at [367, 527] on p "2025 checklist: 2 months done, 10 to go! ✅ Hello, March guests! We're prepped, …" at bounding box center [351, 528] width 136 height 44
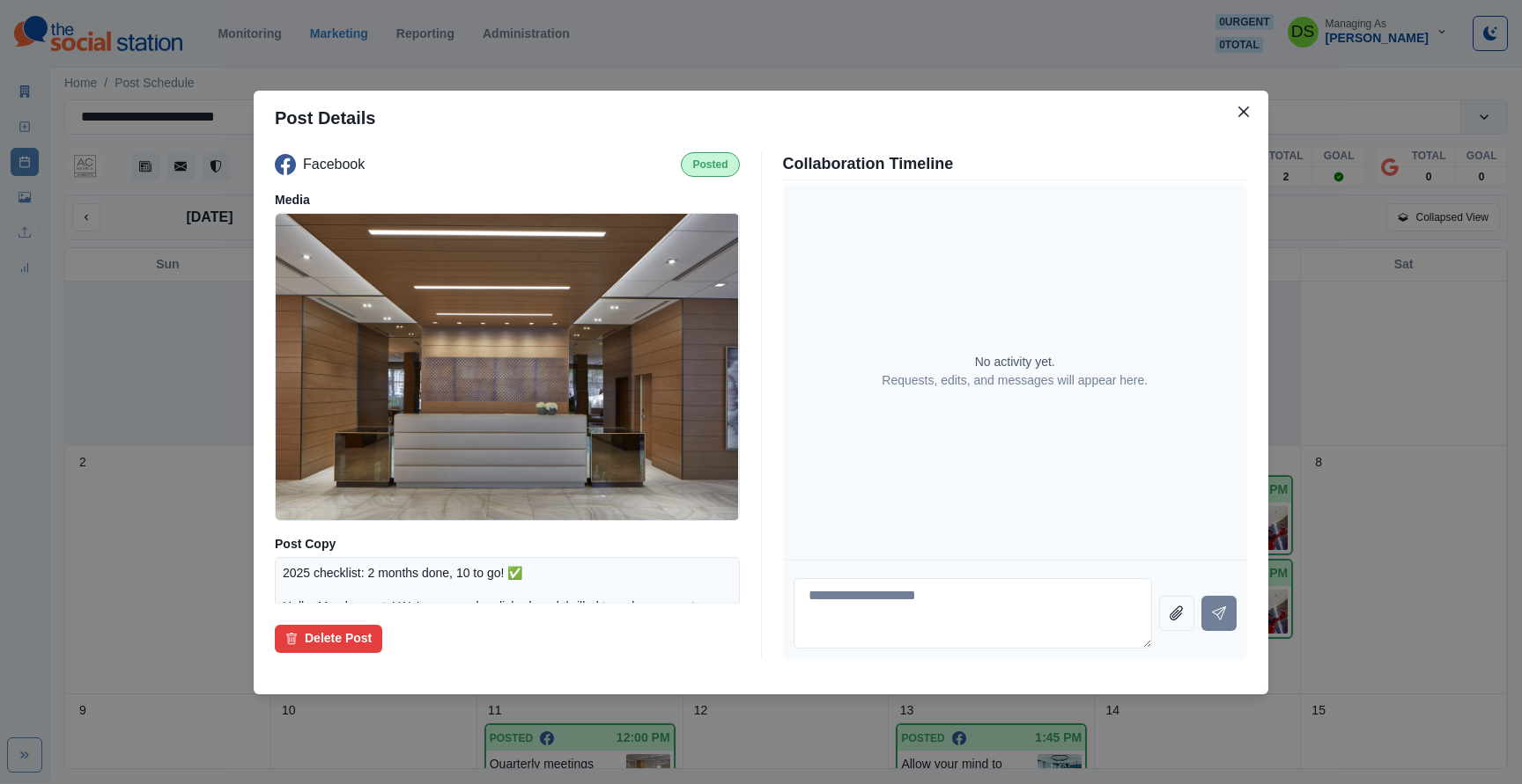
click at [139, 543] on div "Post Details Facebook Posted Media Post Copy 2025 checklist: 2 months done, 10 …" at bounding box center [761, 392] width 1522 height 784
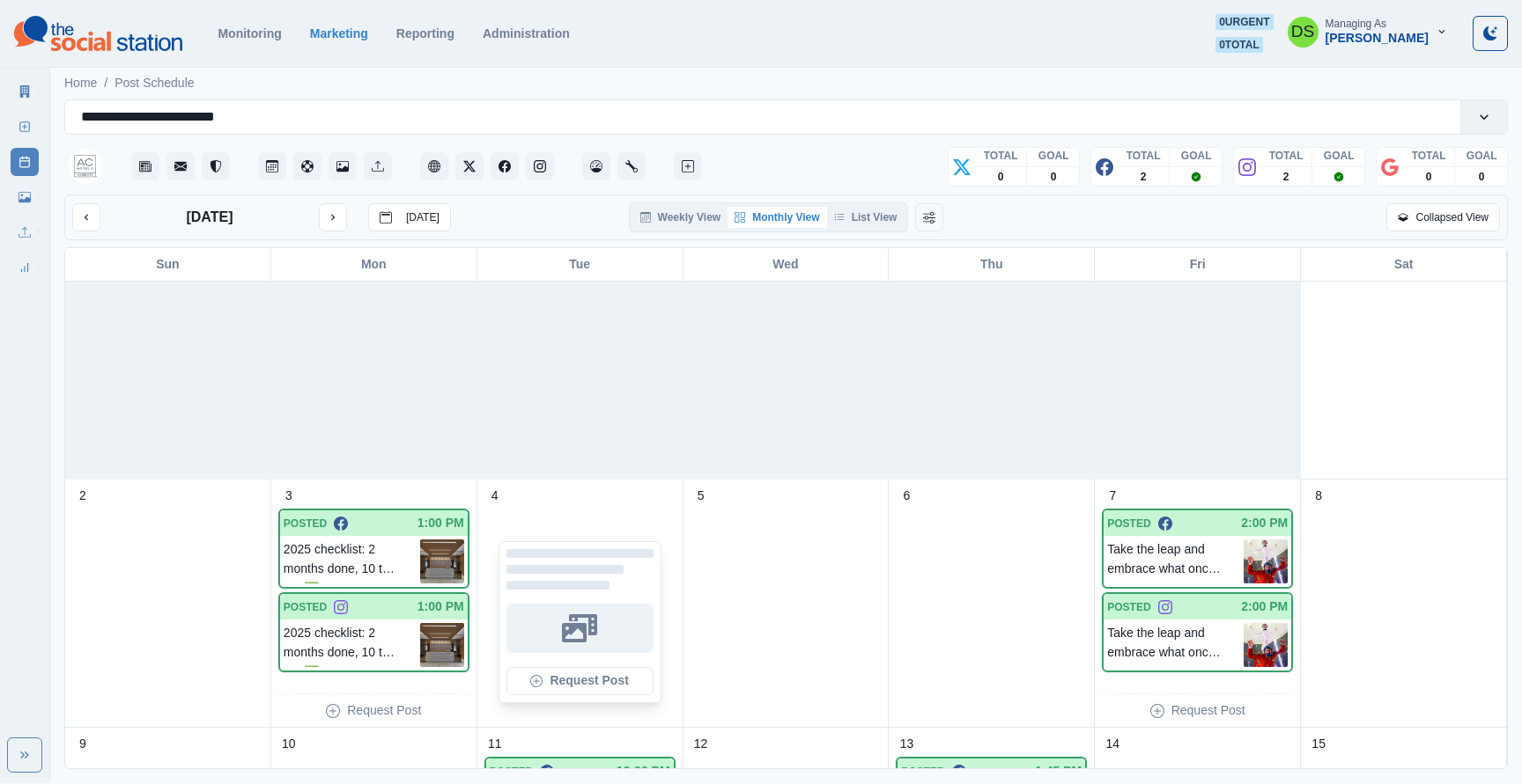
scroll to position [0, 0]
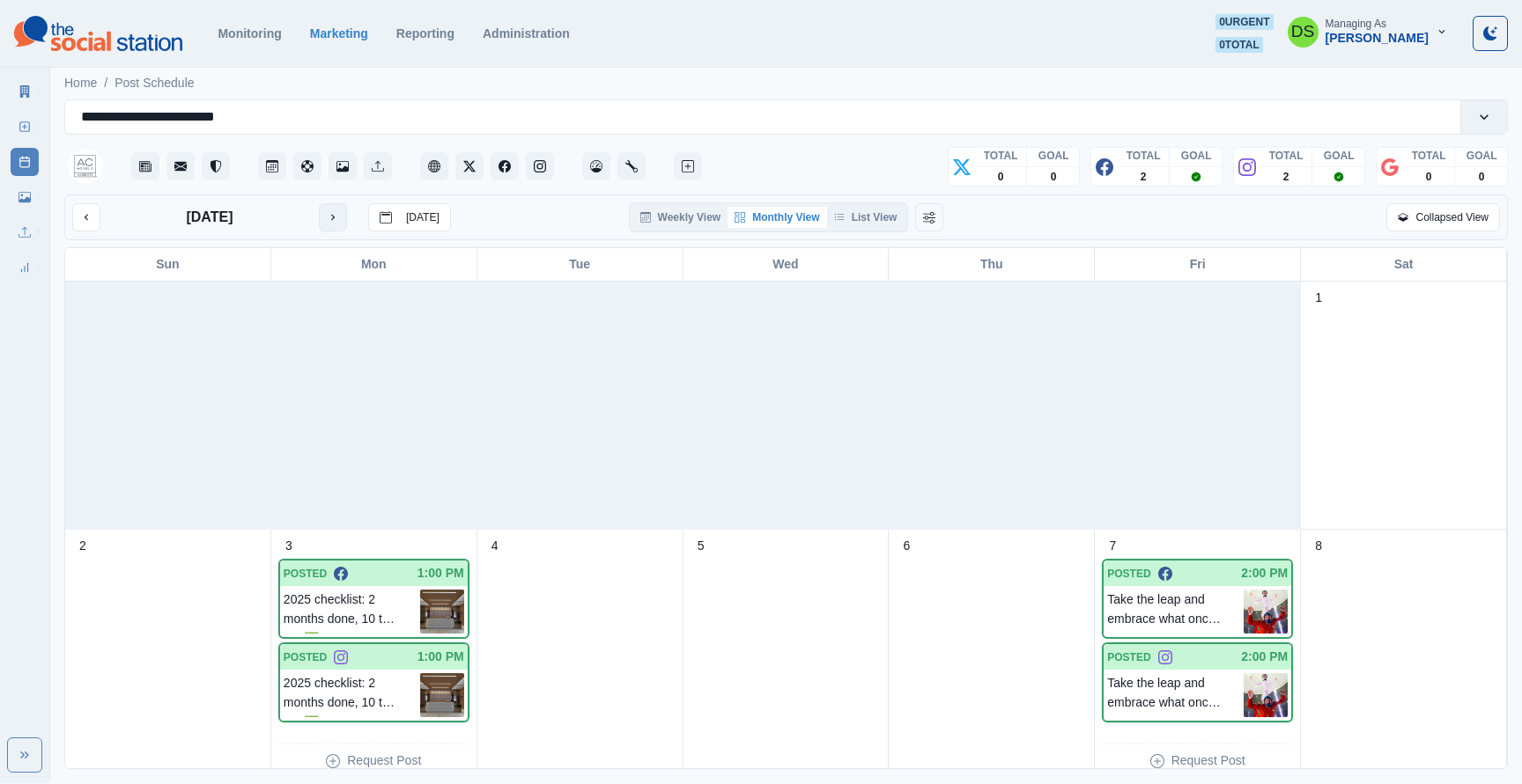
click at [339, 217] on button "next month" at bounding box center [333, 217] width 29 height 29
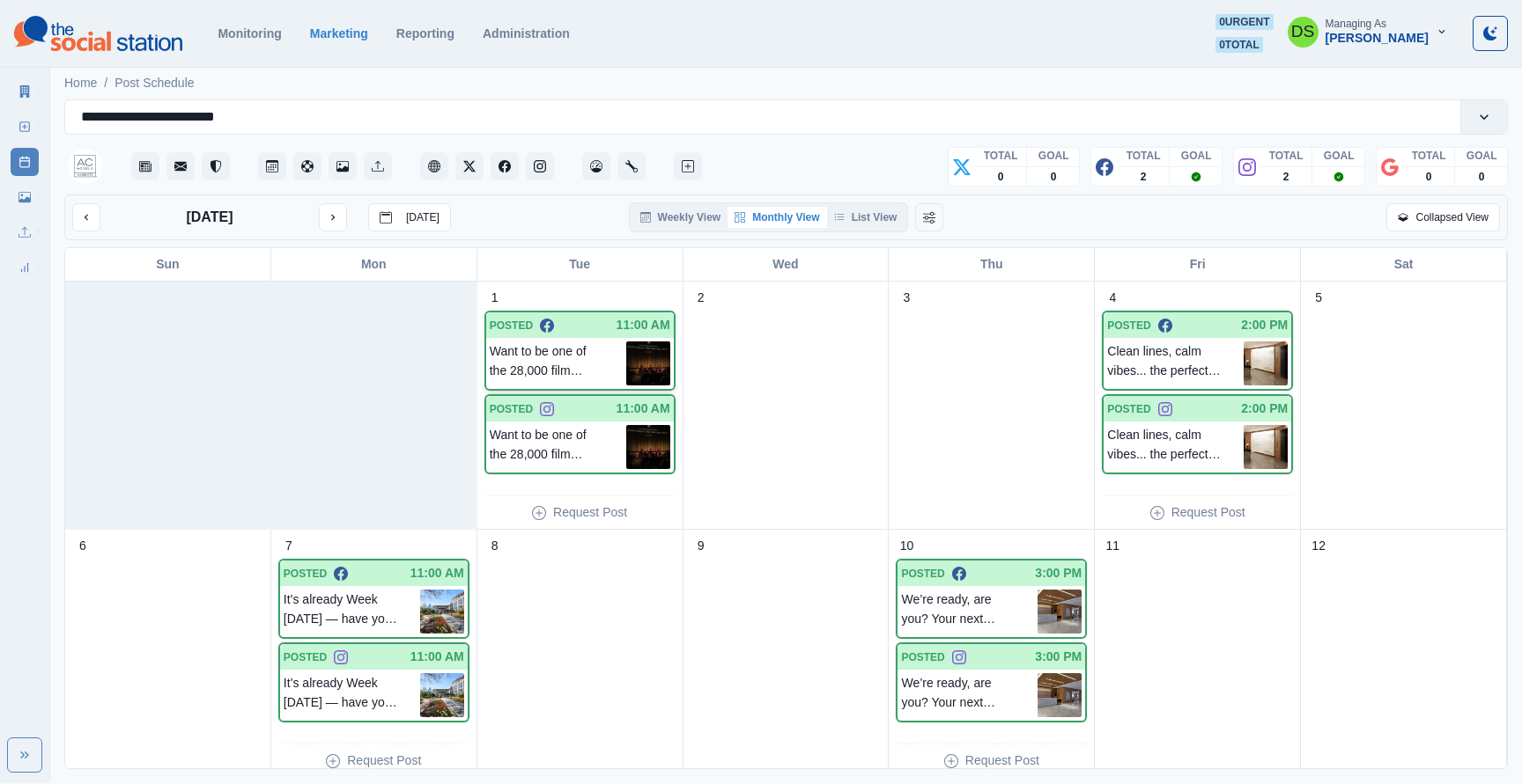
click at [551, 348] on p "Want to be one of the 28,000 film enthusiasts flocking to the Atlanta Film Fest…" at bounding box center [557, 363] width 136 height 44
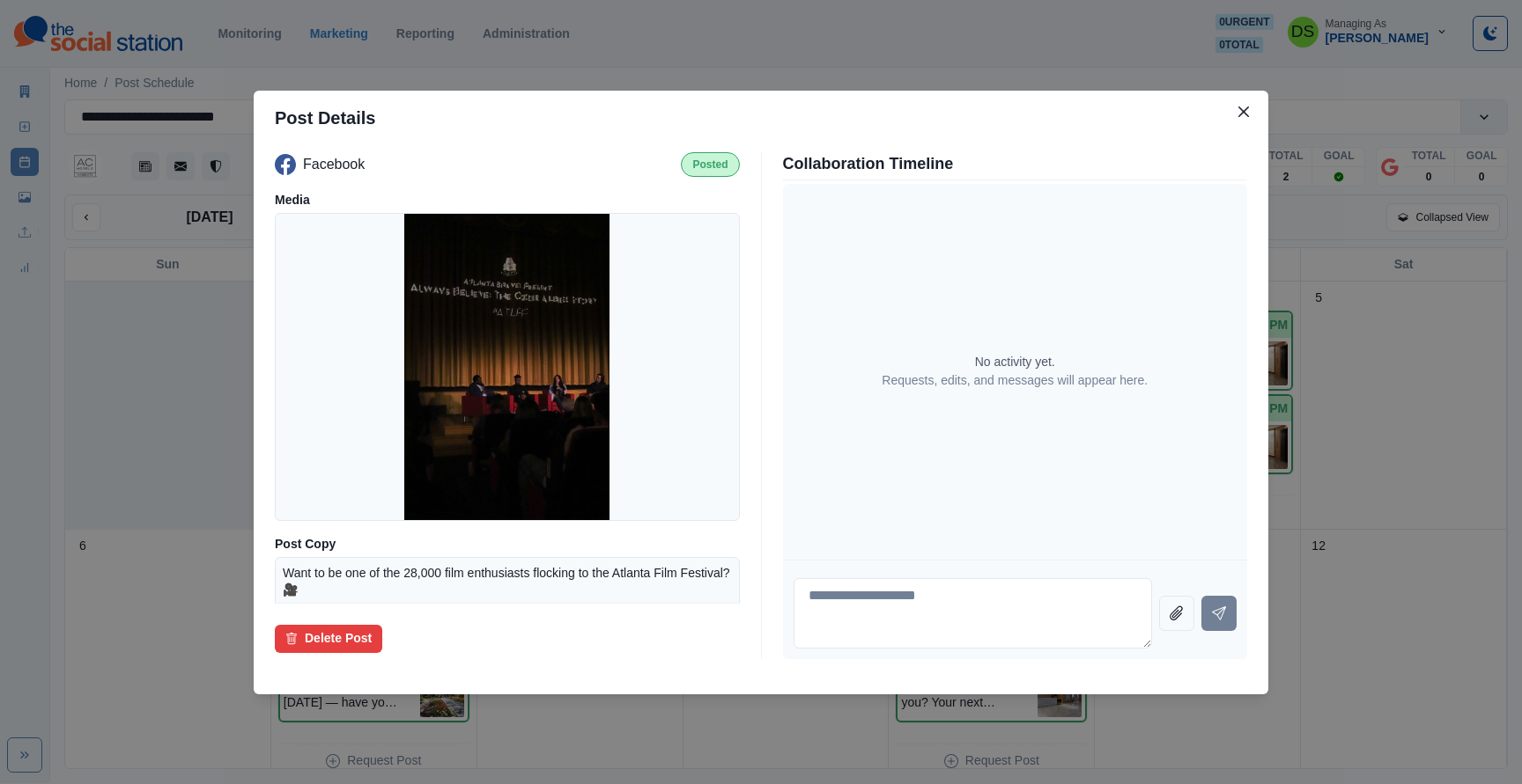
click at [1369, 457] on div "Post Details Facebook Posted Media Post Copy Want to be one of the 28,000 film …" at bounding box center [761, 392] width 1522 height 784
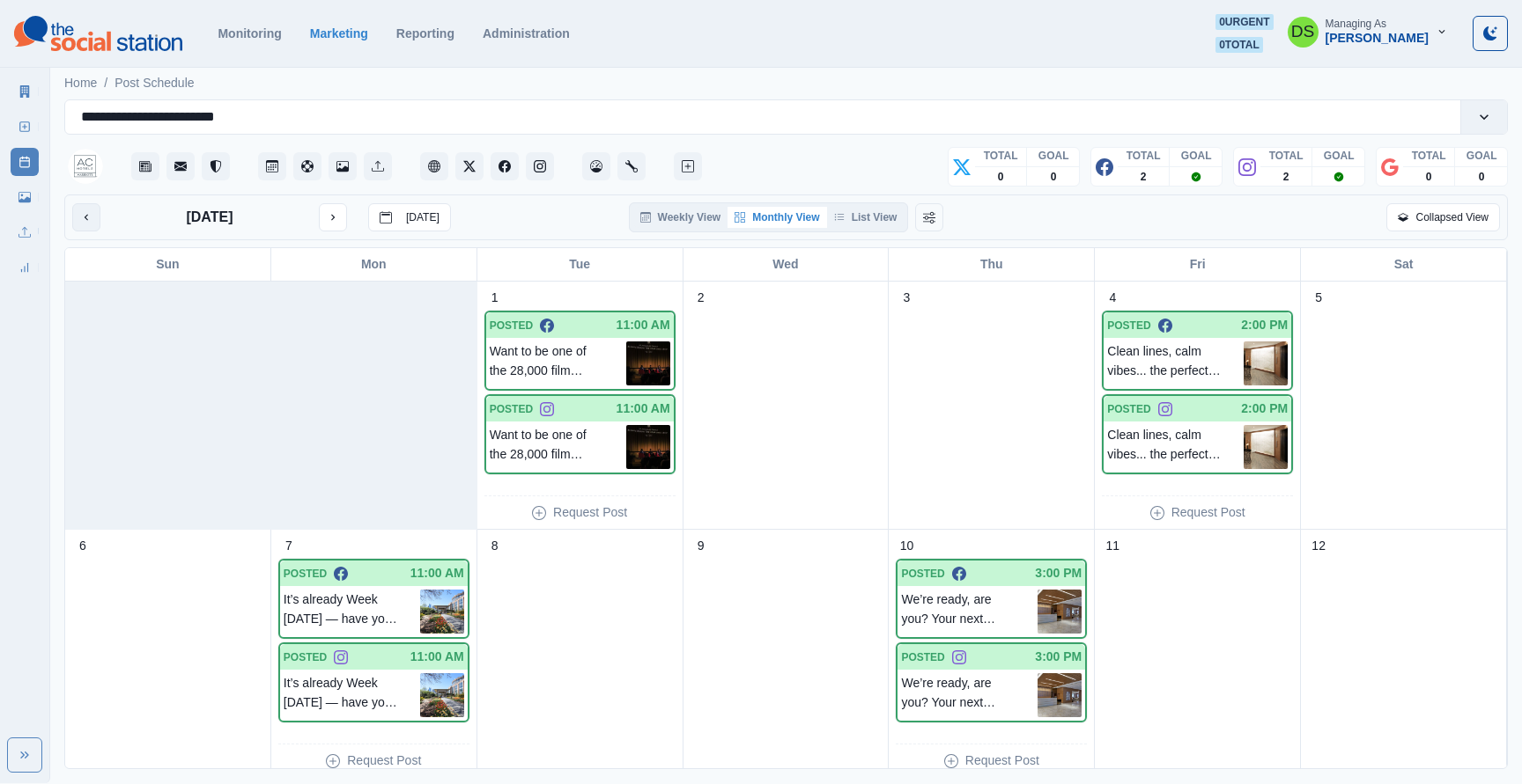
click at [84, 222] on icon "previous month" at bounding box center [86, 217] width 12 height 12
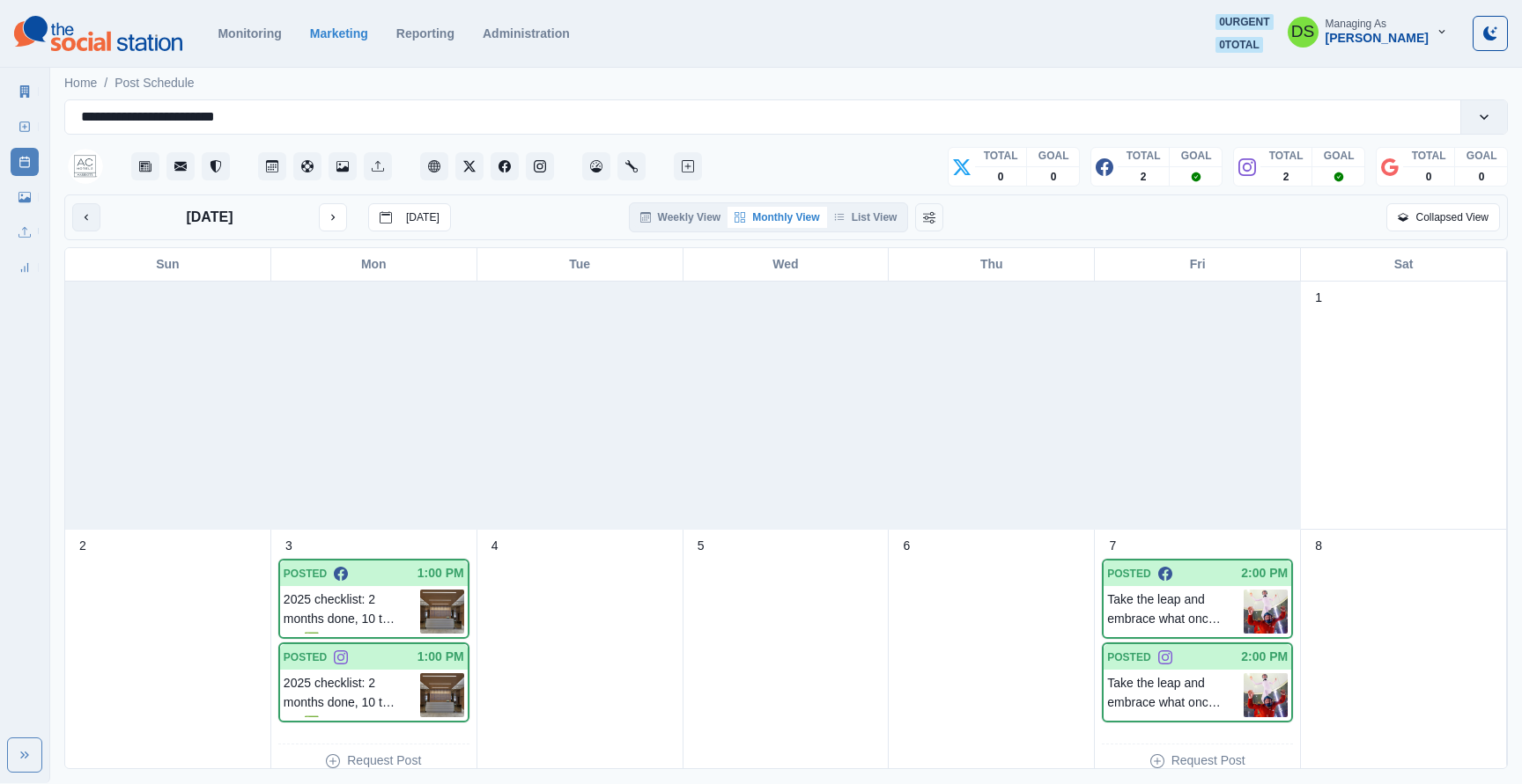
click at [84, 222] on icon "previous month" at bounding box center [86, 217] width 12 height 12
